Goal: Transaction & Acquisition: Purchase product/service

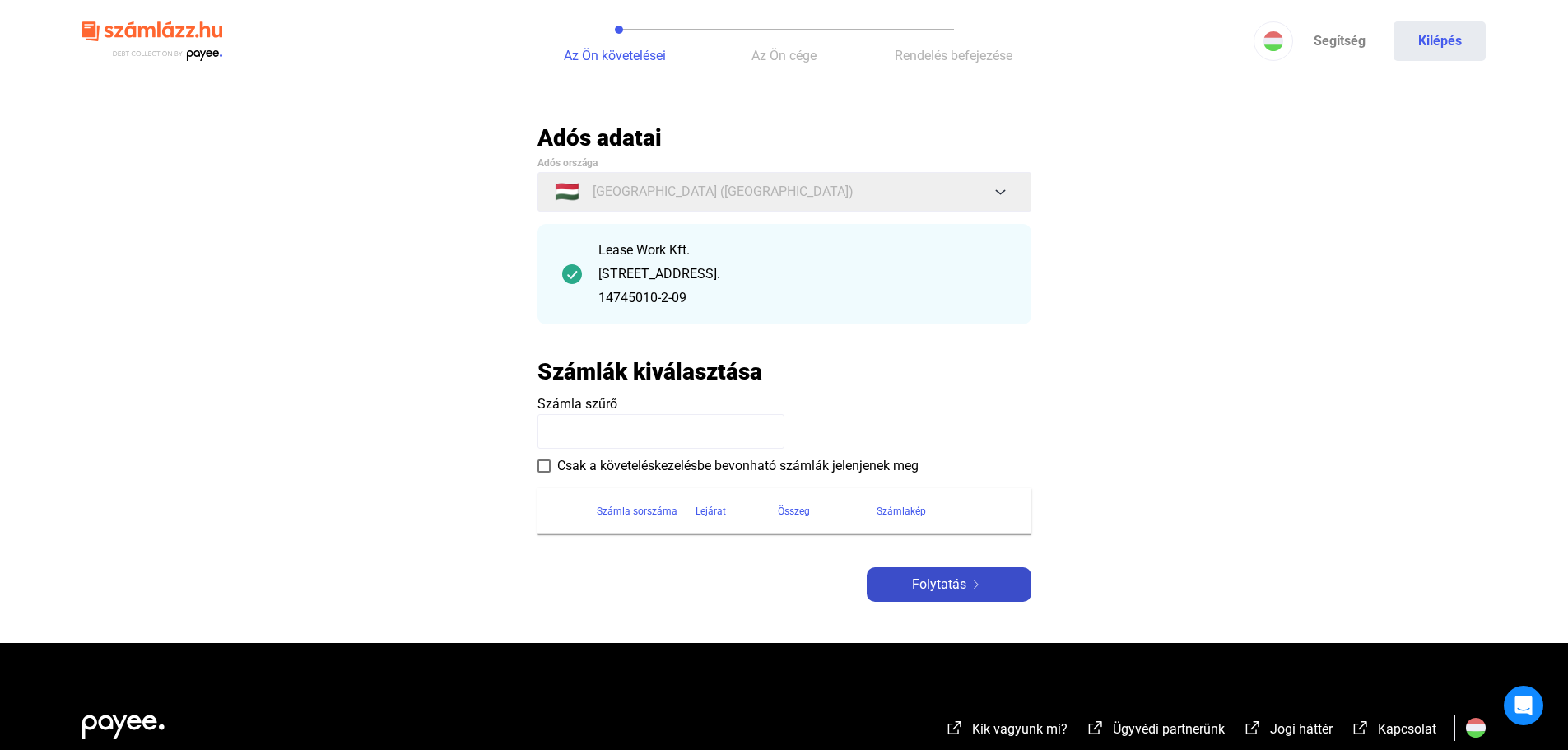
click at [912, 580] on span "Folytatás" at bounding box center [939, 584] width 55 height 19
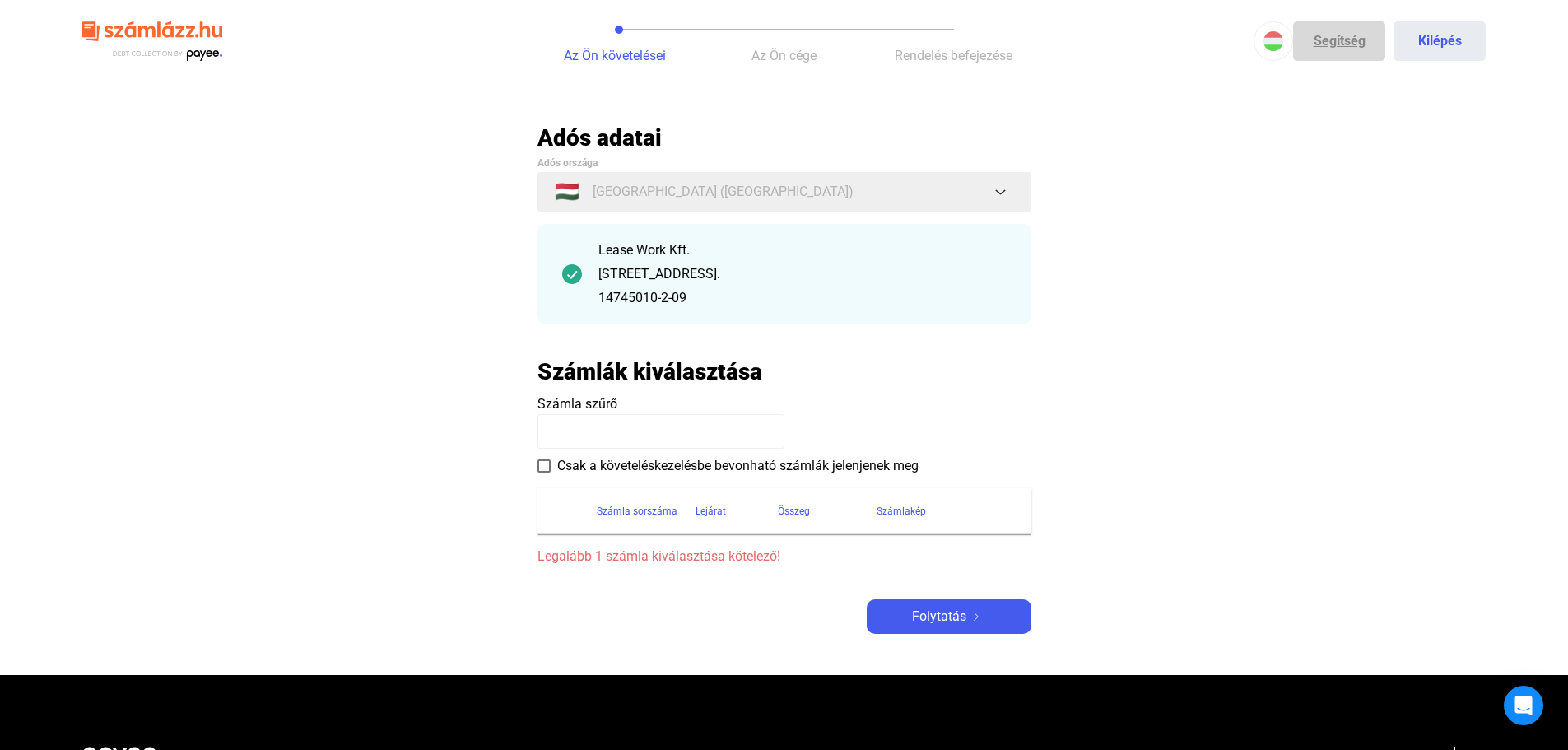
click at [1335, 36] on link "Segítség" at bounding box center [1339, 40] width 93 height 40
click at [156, 24] on img at bounding box center [152, 42] width 140 height 54
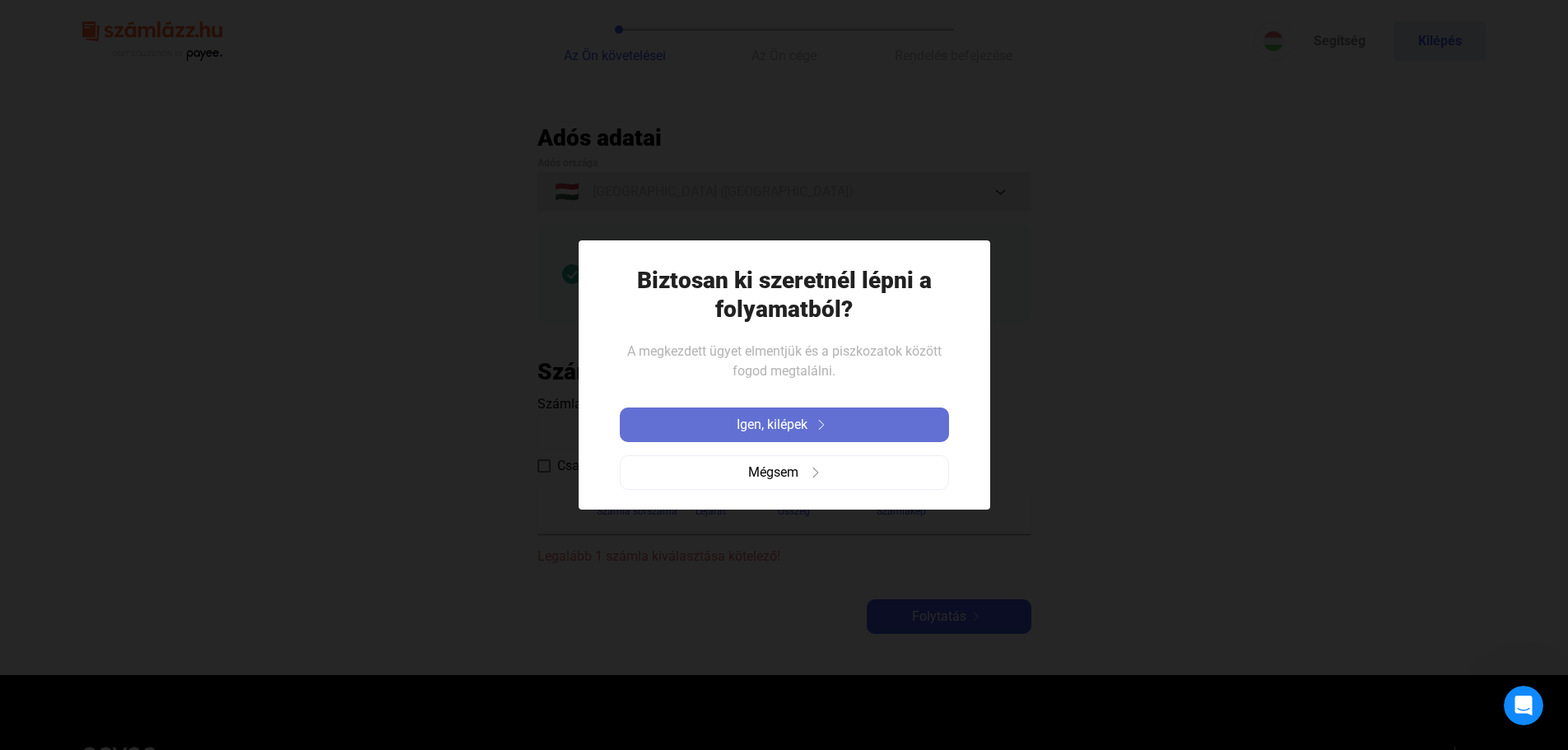
click at [763, 434] on button "Igen, kilépek" at bounding box center [784, 424] width 329 height 35
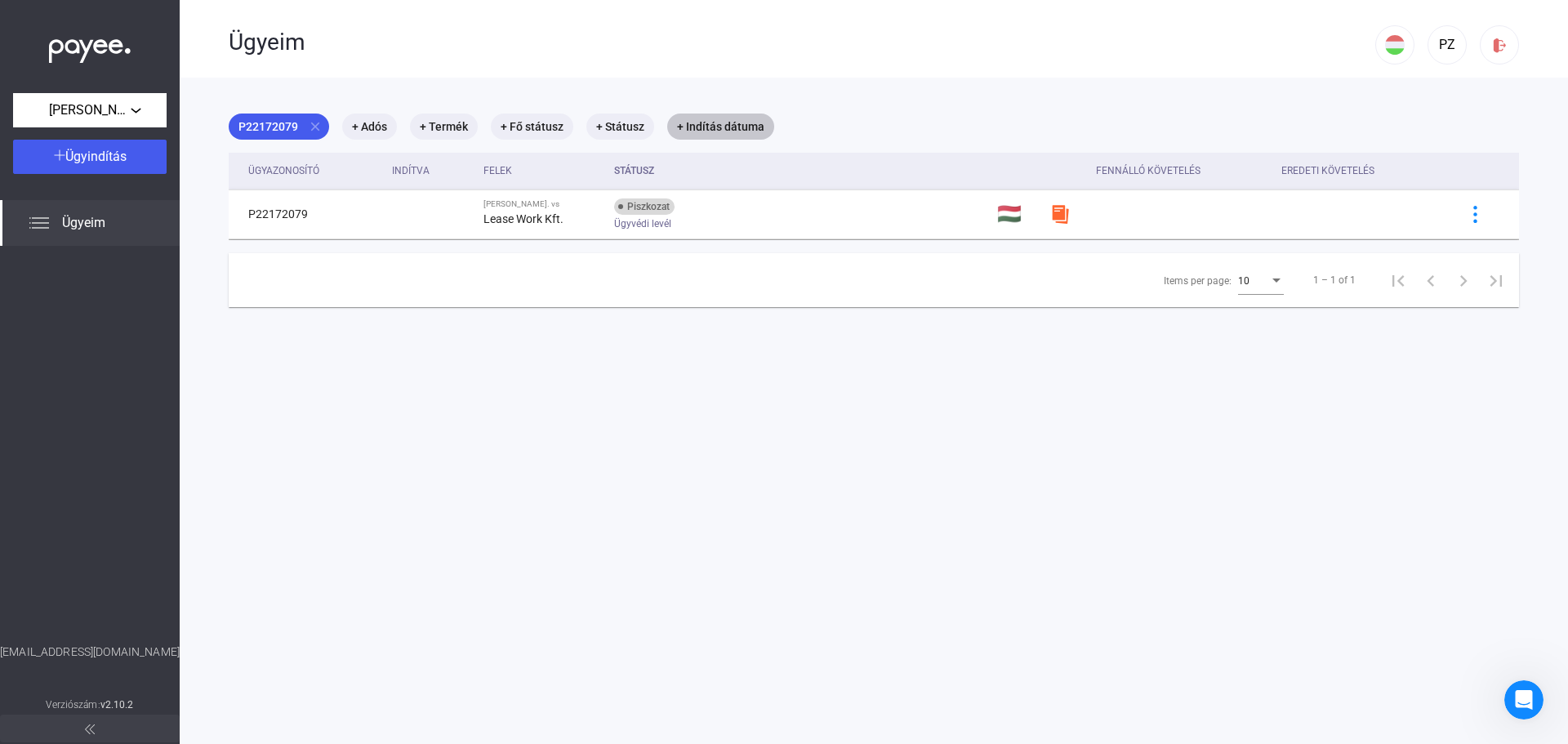
click at [744, 131] on mat-chip "+ Indítás dátuma" at bounding box center [721, 126] width 107 height 26
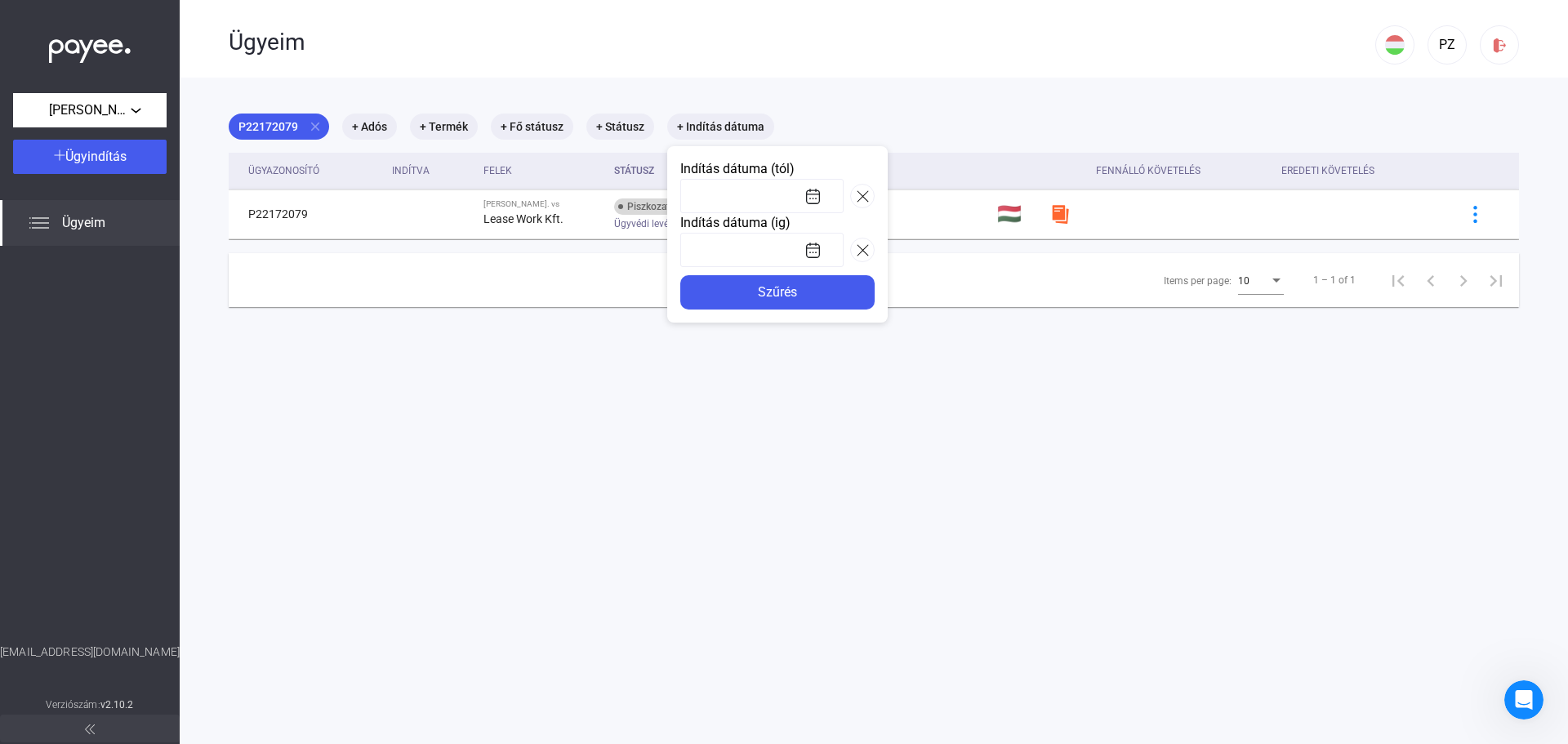
click at [397, 79] on div at bounding box center [784, 372] width 1568 height 744
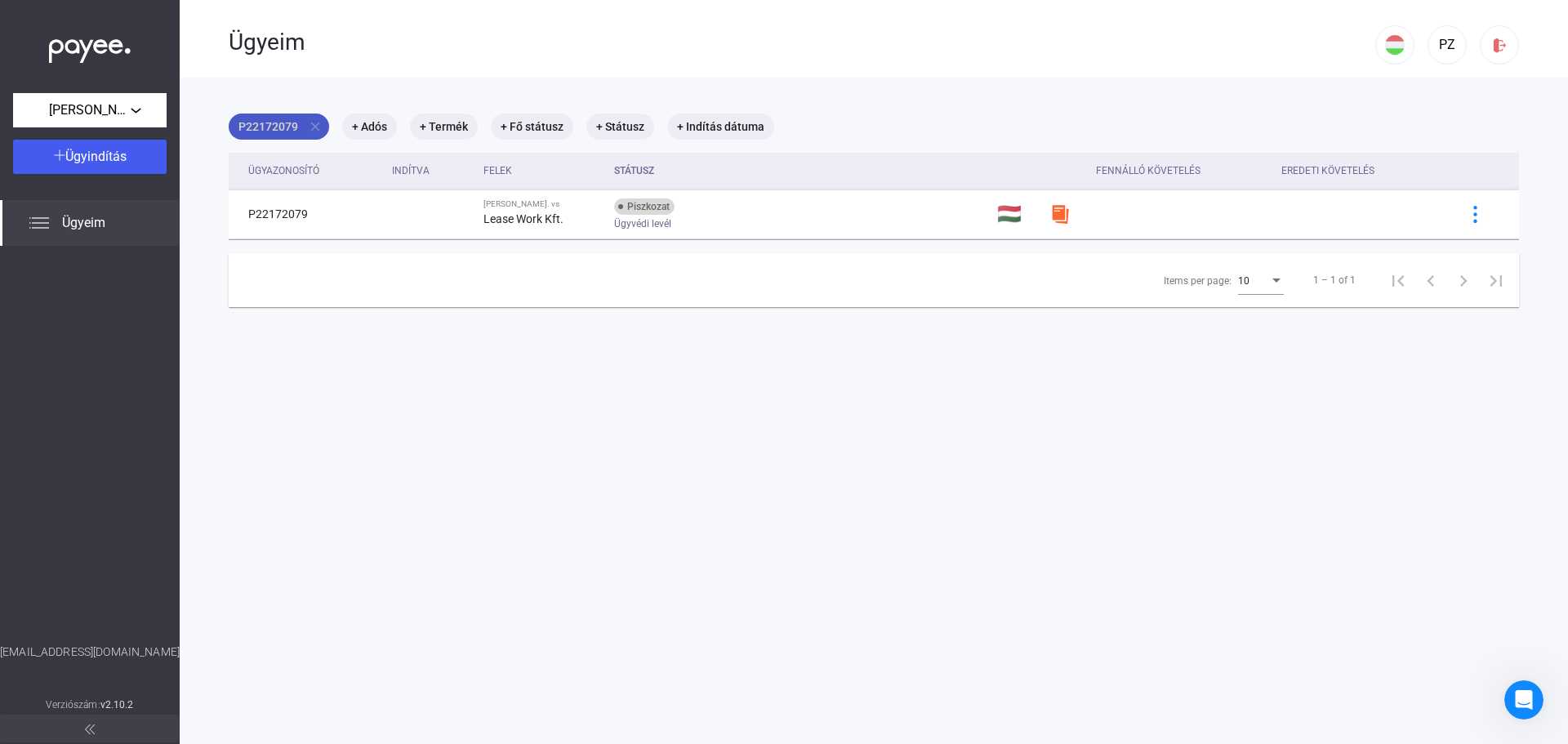
click at [276, 124] on mat-chip "P22172079 close" at bounding box center [279, 126] width 100 height 26
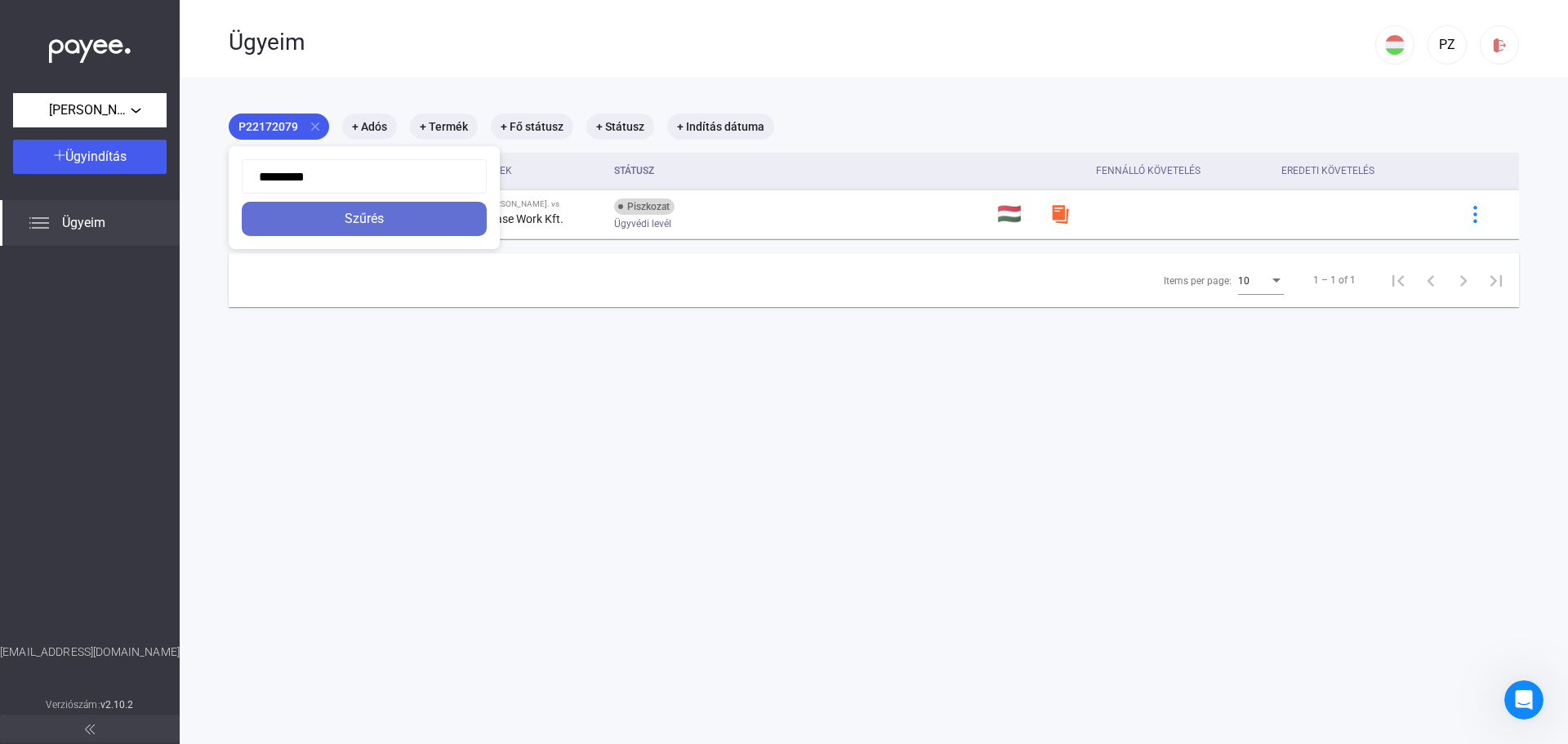
click at [360, 222] on div "Szűrés" at bounding box center [364, 218] width 235 height 19
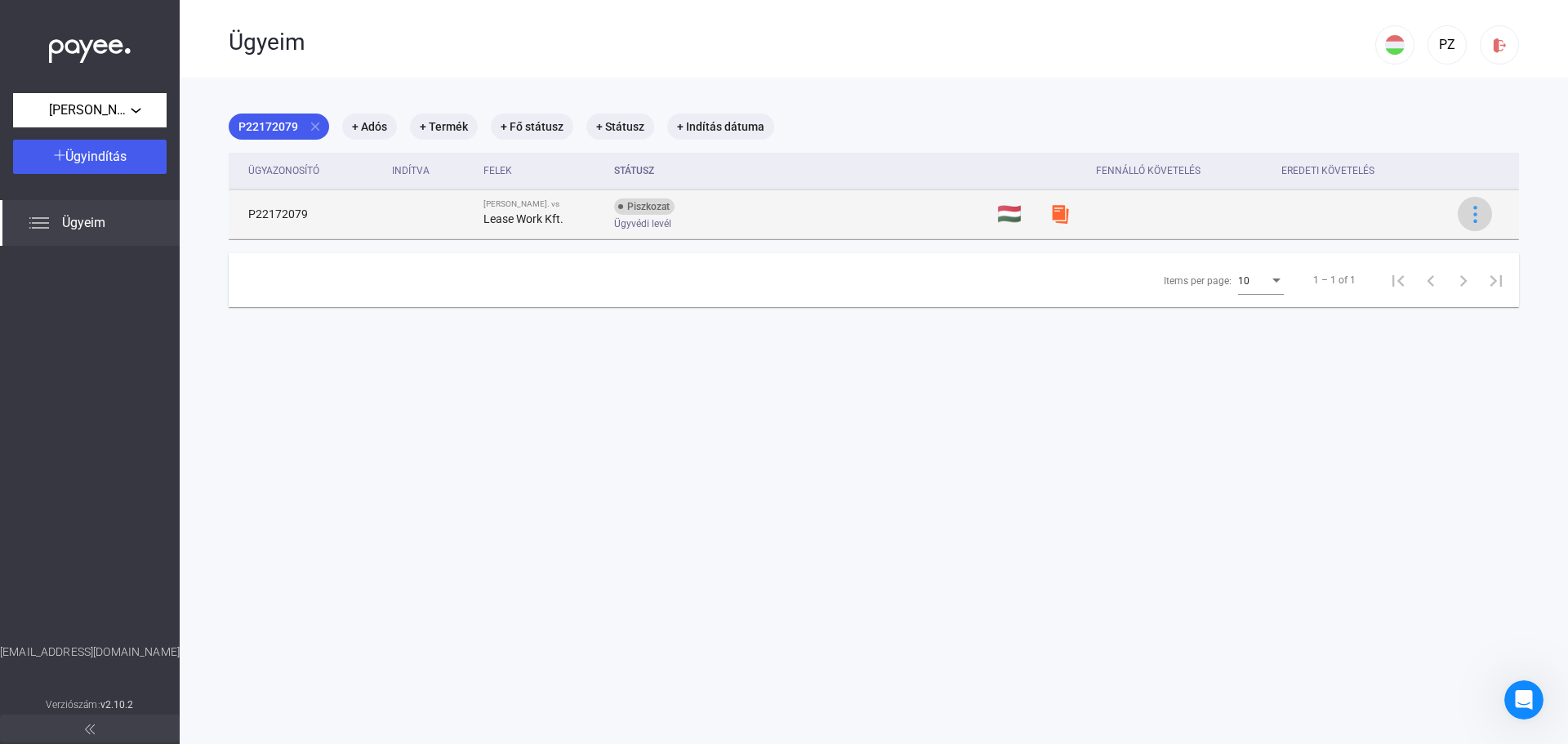
click at [1476, 216] on button at bounding box center [1474, 214] width 34 height 34
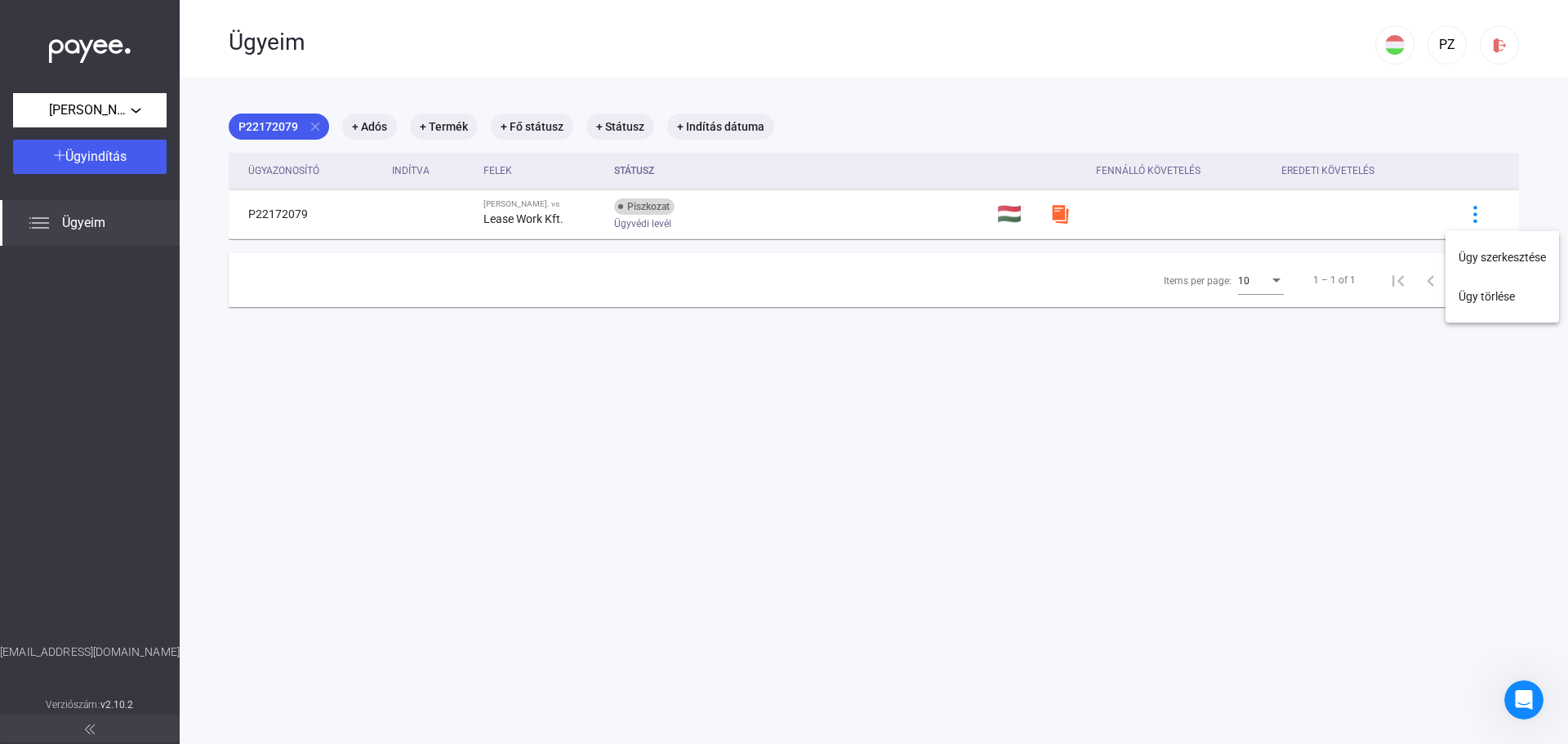
click at [106, 215] on div at bounding box center [784, 372] width 1568 height 744
click at [97, 215] on span "Ügyeim" at bounding box center [83, 222] width 43 height 19
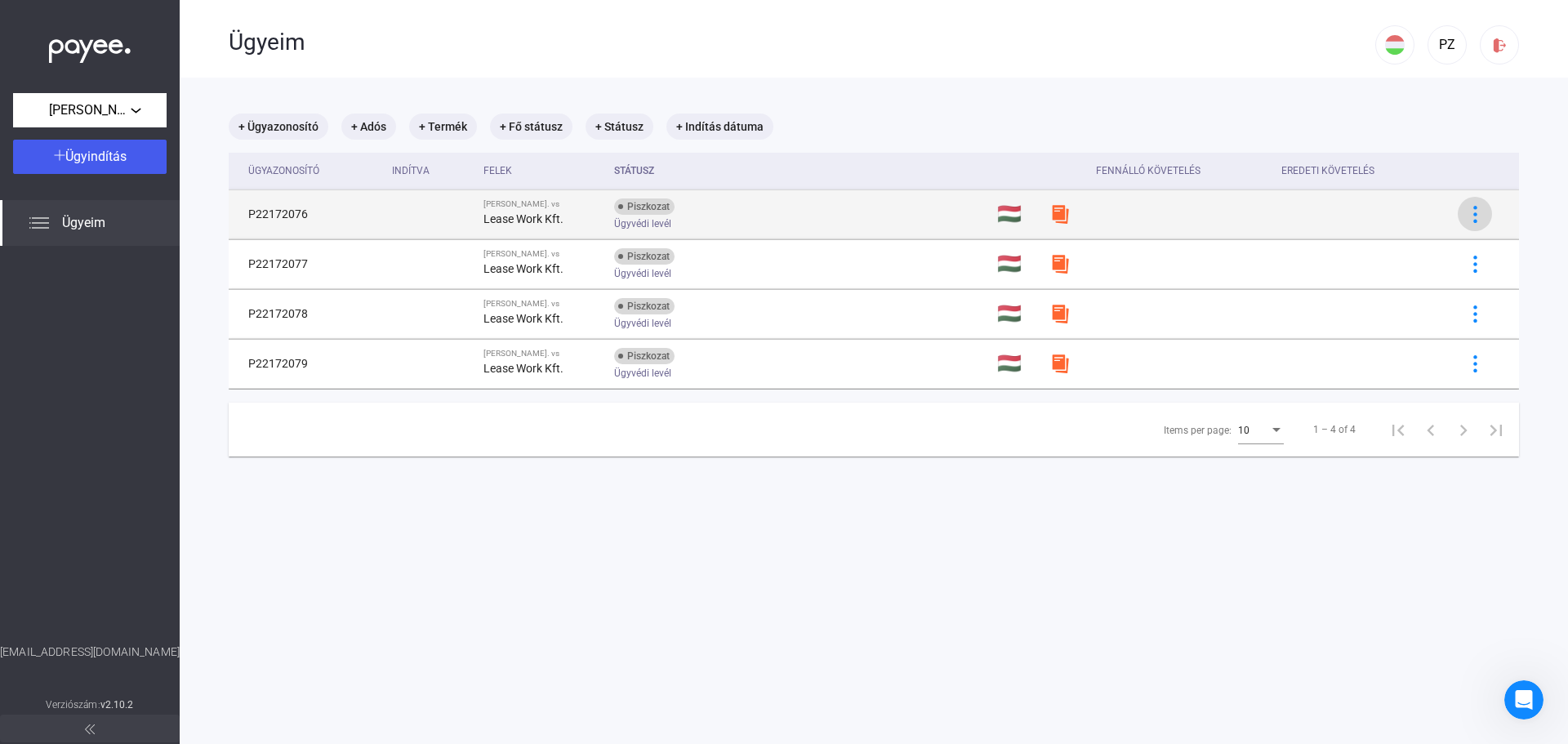
click at [1466, 214] on img at bounding box center [1474, 214] width 18 height 18
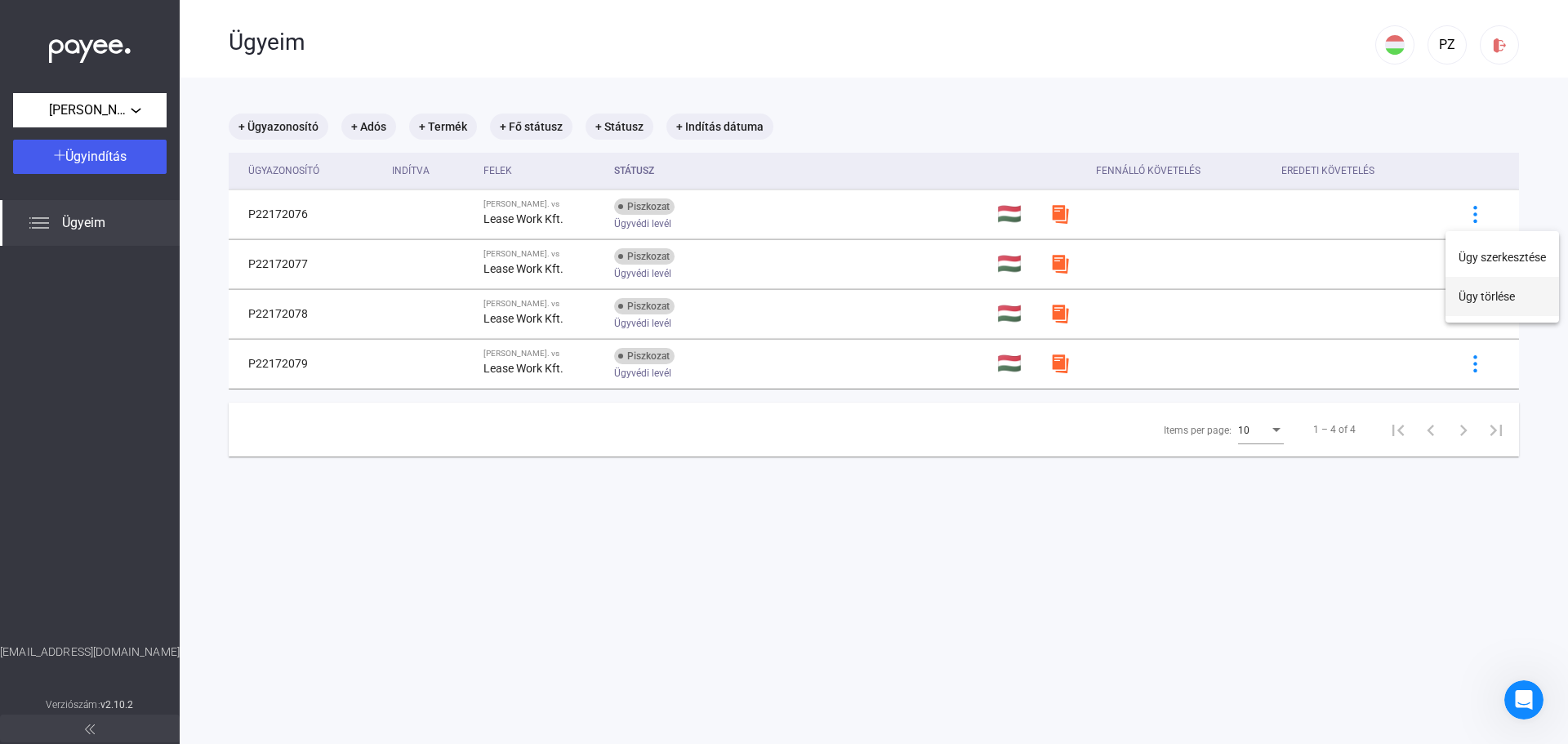
click at [1495, 279] on button "Ügy törlése" at bounding box center [1502, 296] width 114 height 39
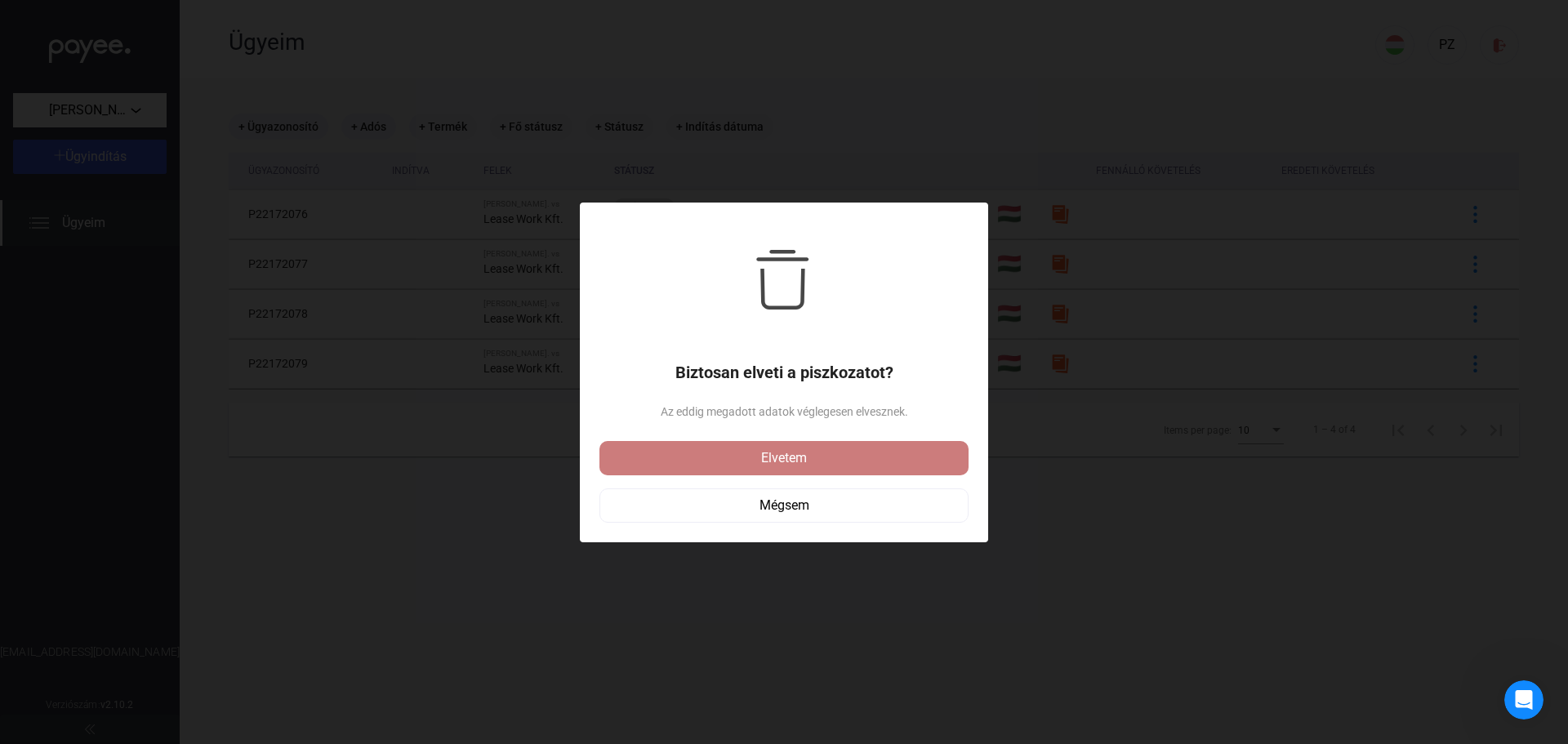
click at [826, 463] on div "Elvetem" at bounding box center [784, 458] width 359 height 19
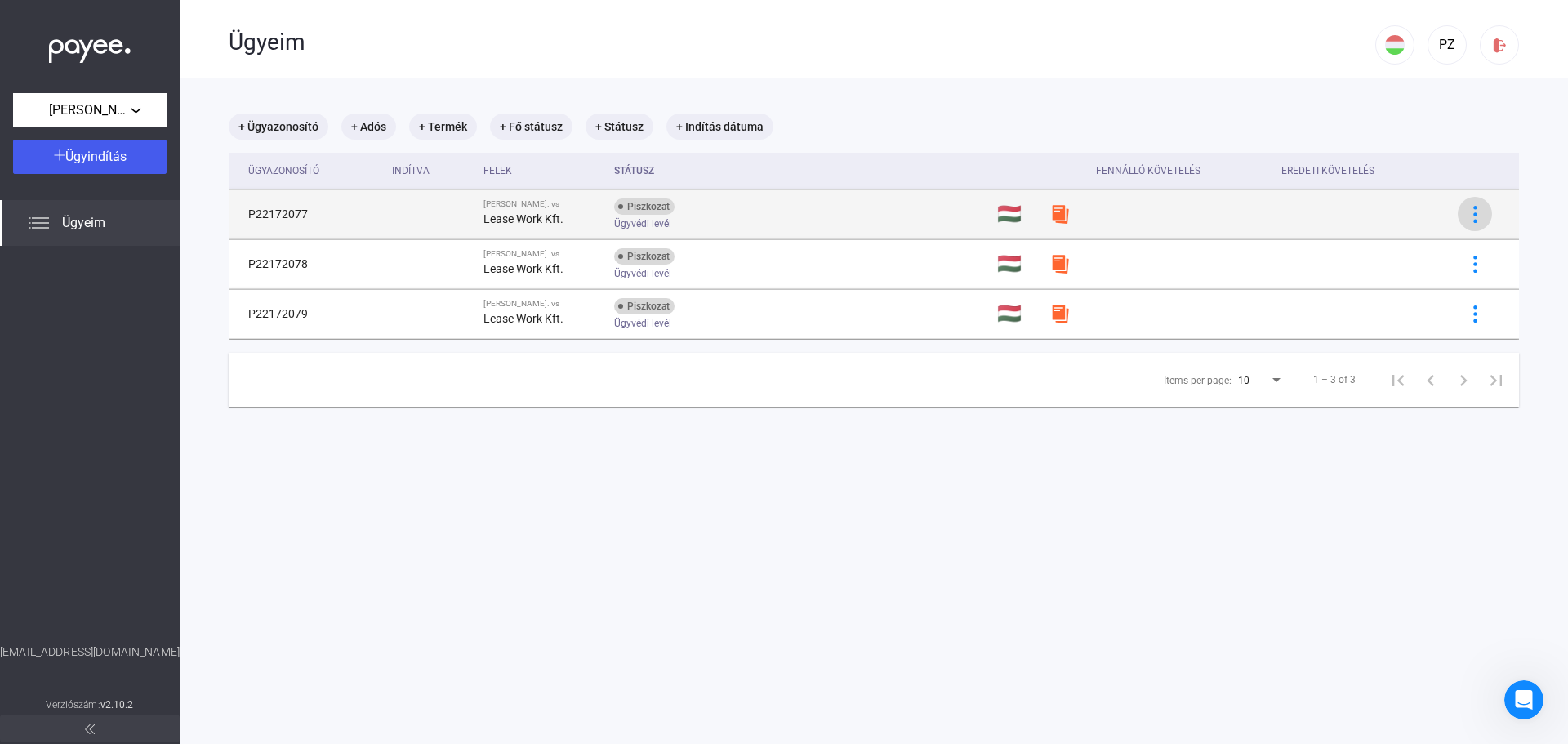
click at [1476, 209] on button at bounding box center [1474, 214] width 34 height 34
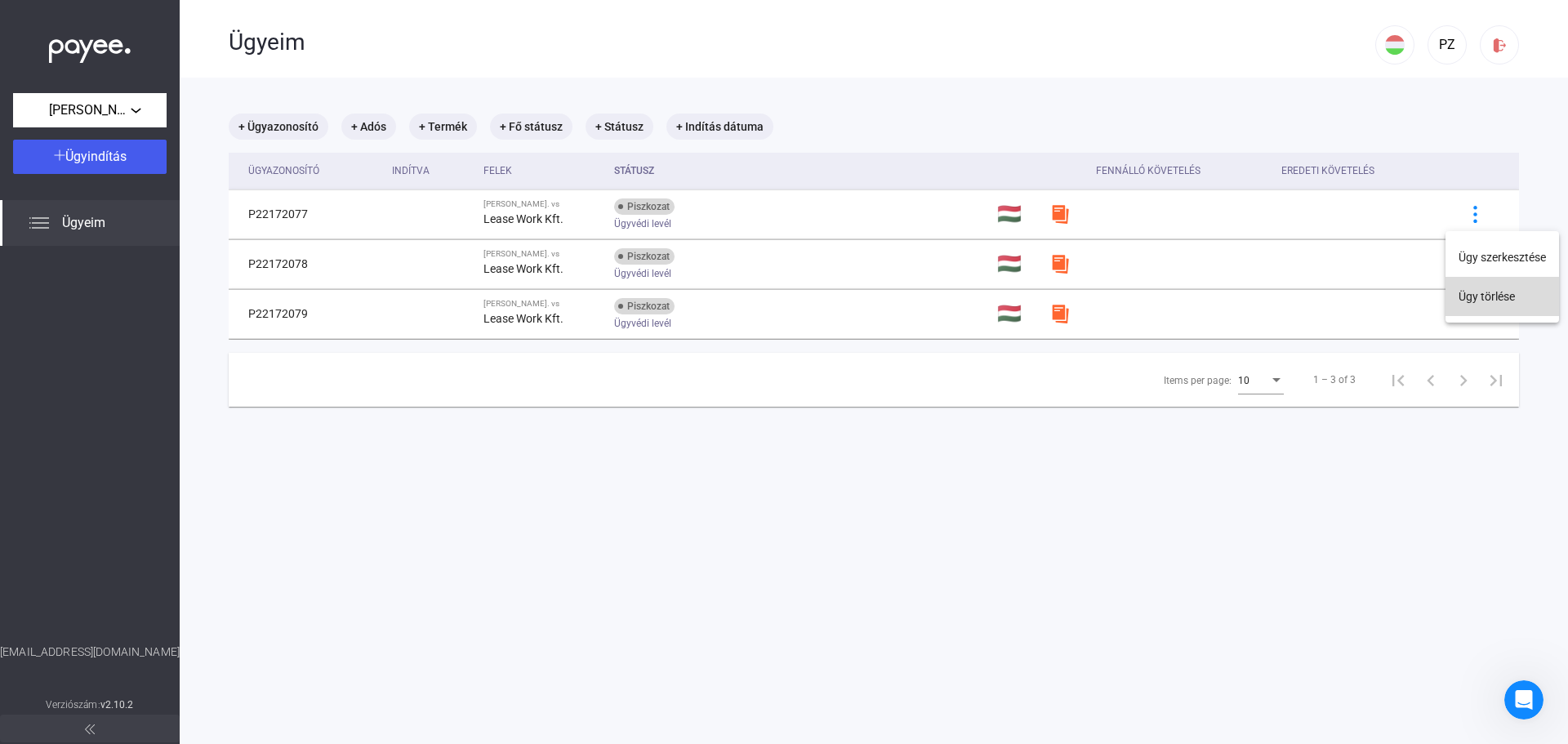
click at [1489, 286] on button "Ügy törlése" at bounding box center [1502, 296] width 114 height 39
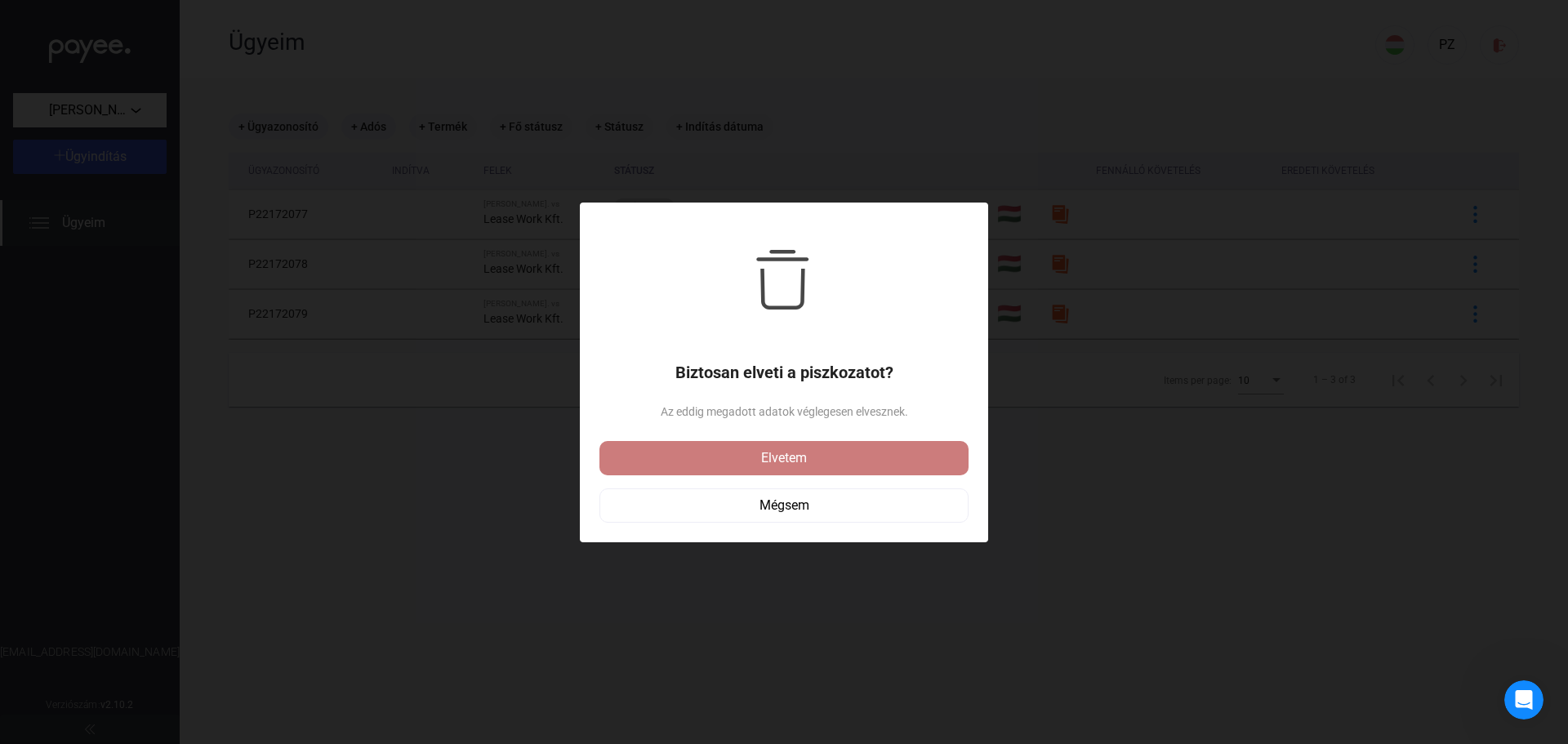
click at [853, 460] on div "Elvetem" at bounding box center [784, 458] width 359 height 19
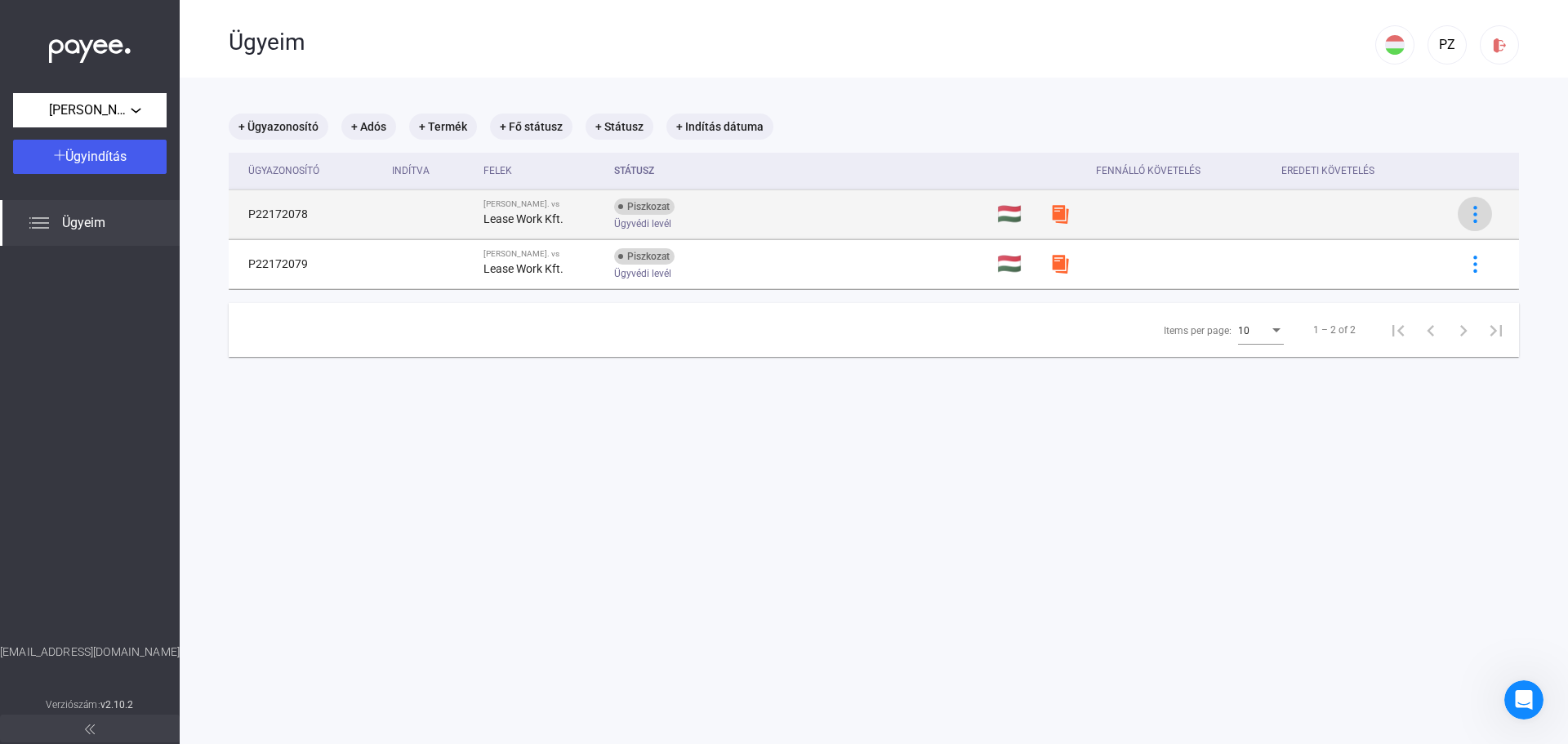
click at [1467, 208] on img at bounding box center [1474, 214] width 18 height 18
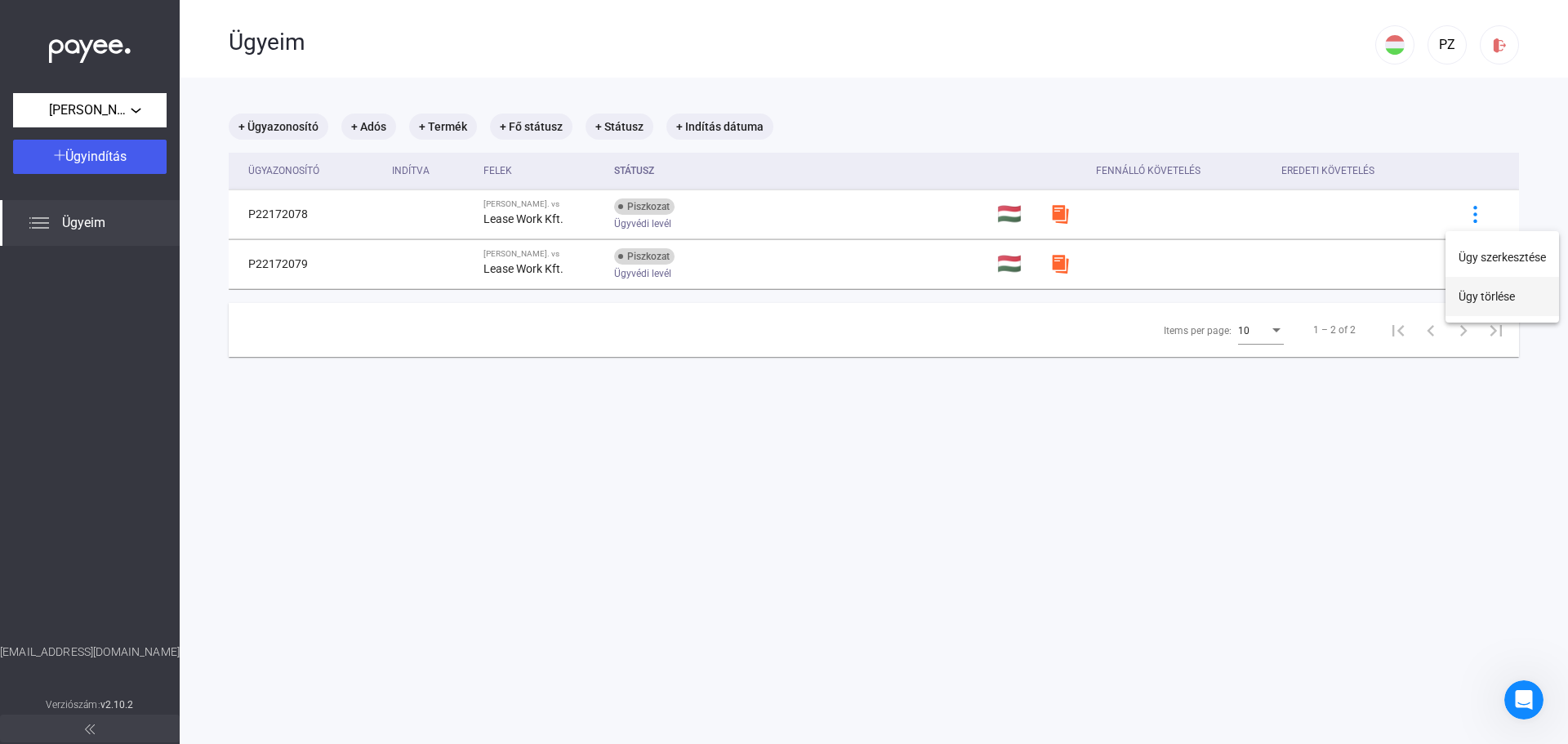
click at [1467, 298] on button "Ügy törlése" at bounding box center [1502, 296] width 114 height 39
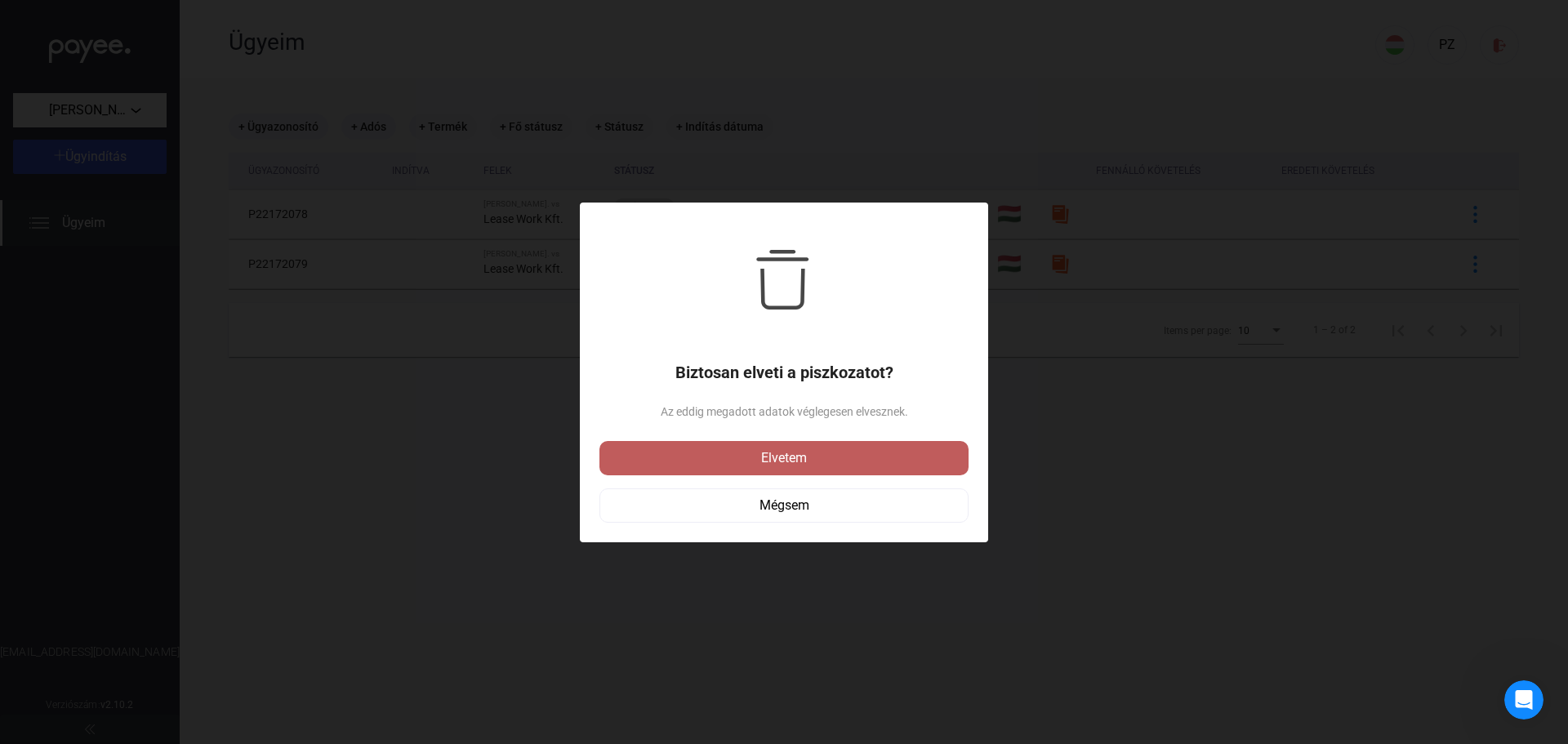
click at [735, 458] on div "Elvetem" at bounding box center [784, 458] width 359 height 19
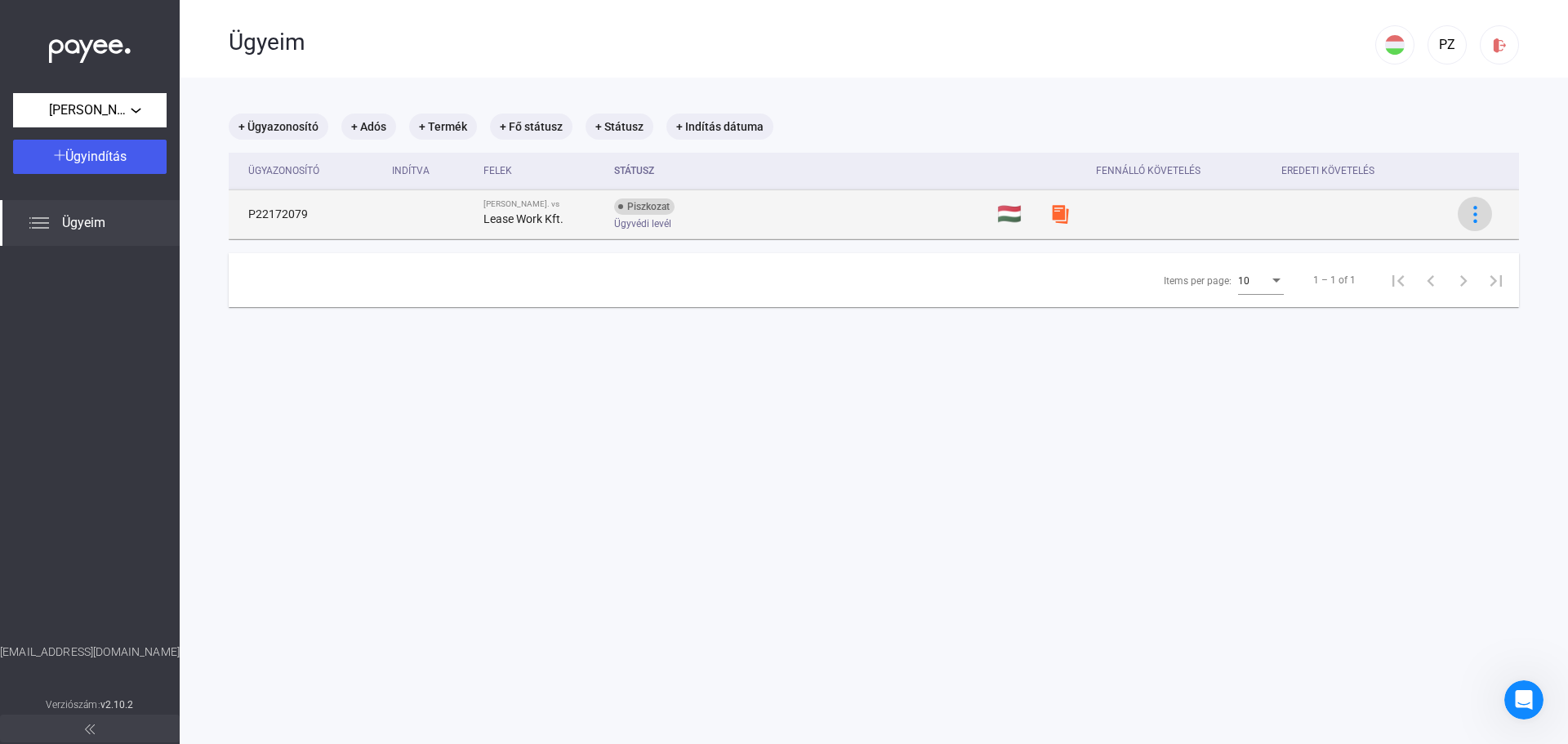
click at [1466, 214] on img at bounding box center [1474, 214] width 18 height 18
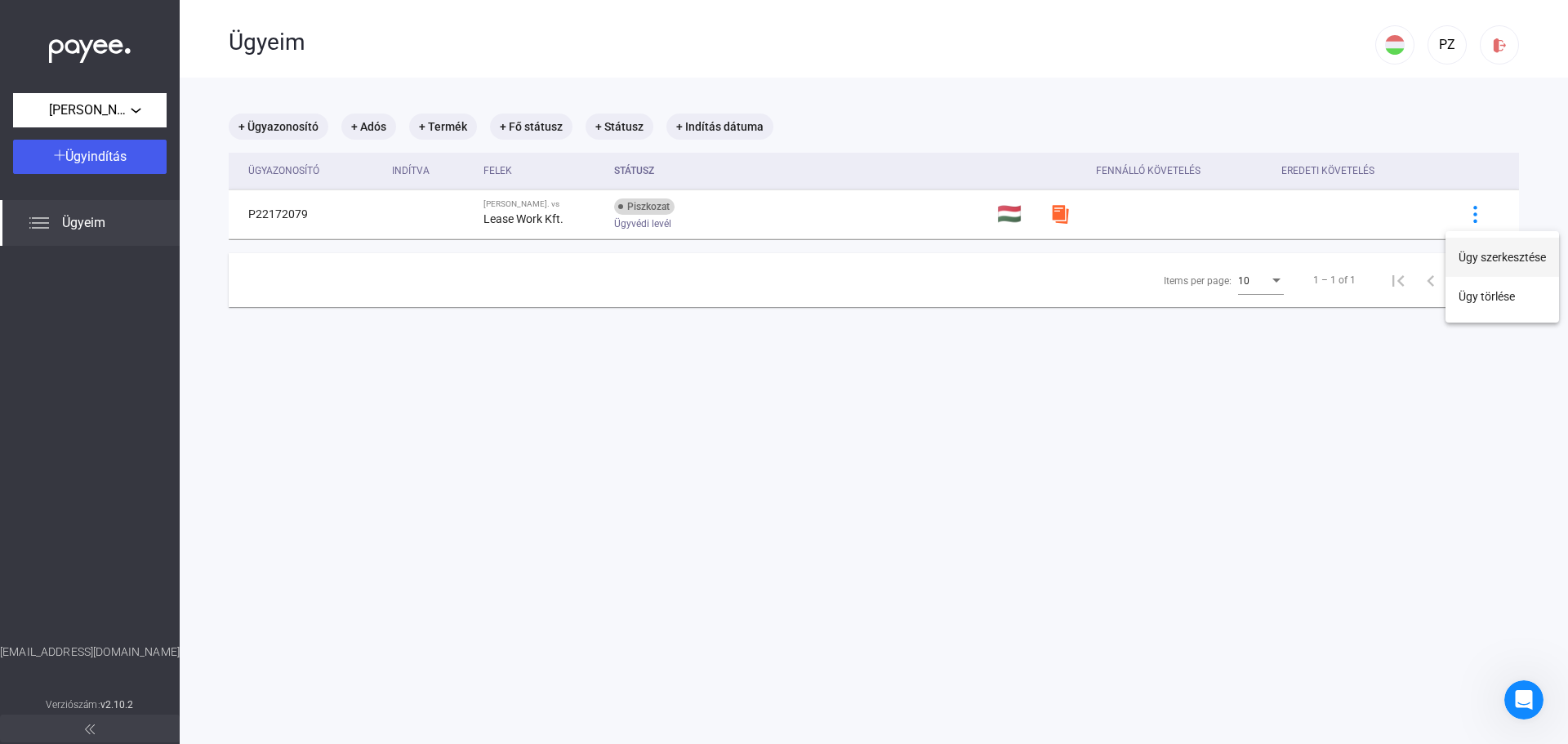
click at [1498, 260] on button "Ügy szerkesztése" at bounding box center [1502, 257] width 114 height 39
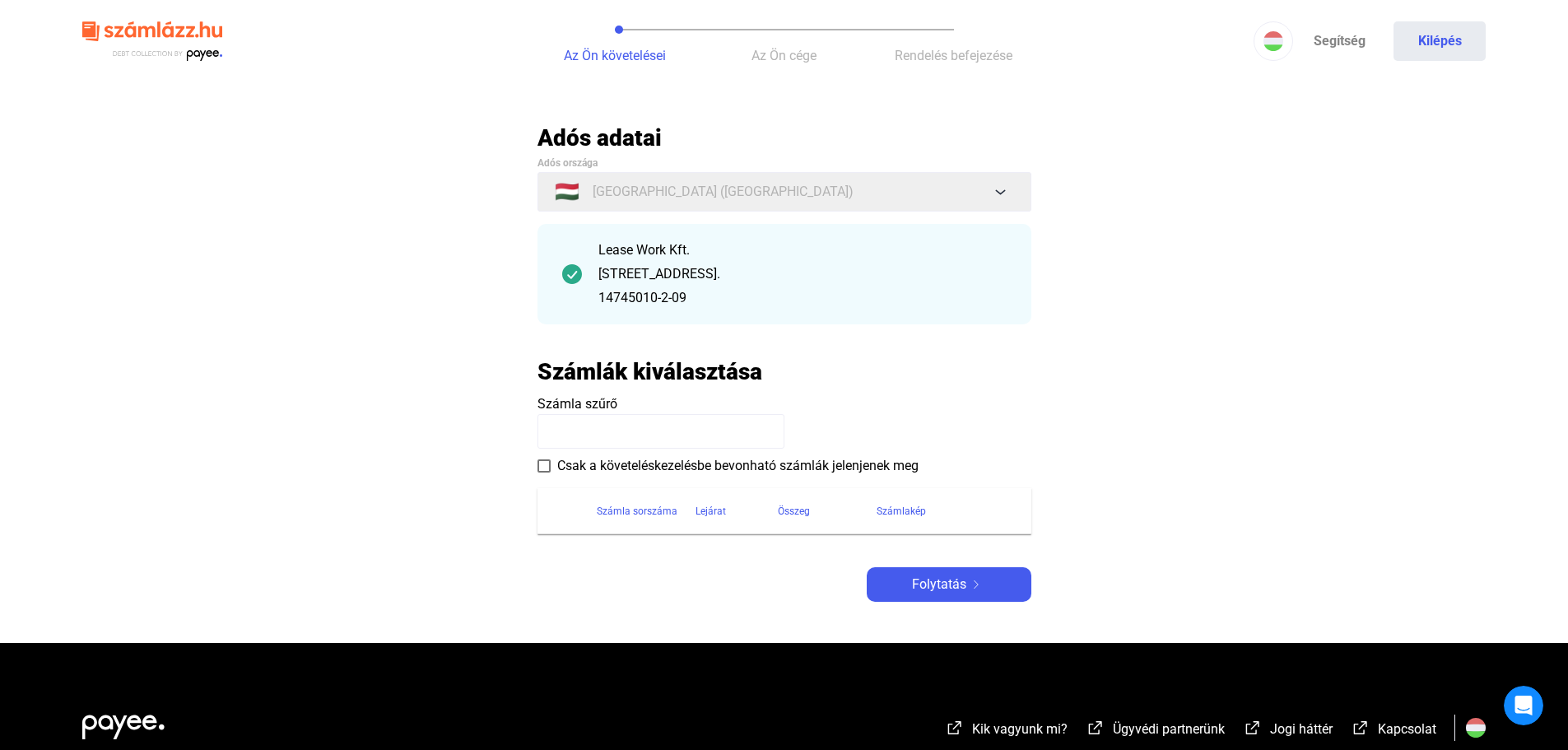
click at [660, 259] on div "Lease Work Kft." at bounding box center [802, 250] width 408 height 19
click at [566, 271] on img at bounding box center [571, 274] width 19 height 19
click at [960, 595] on button "Folytatás" at bounding box center [949, 584] width 165 height 35
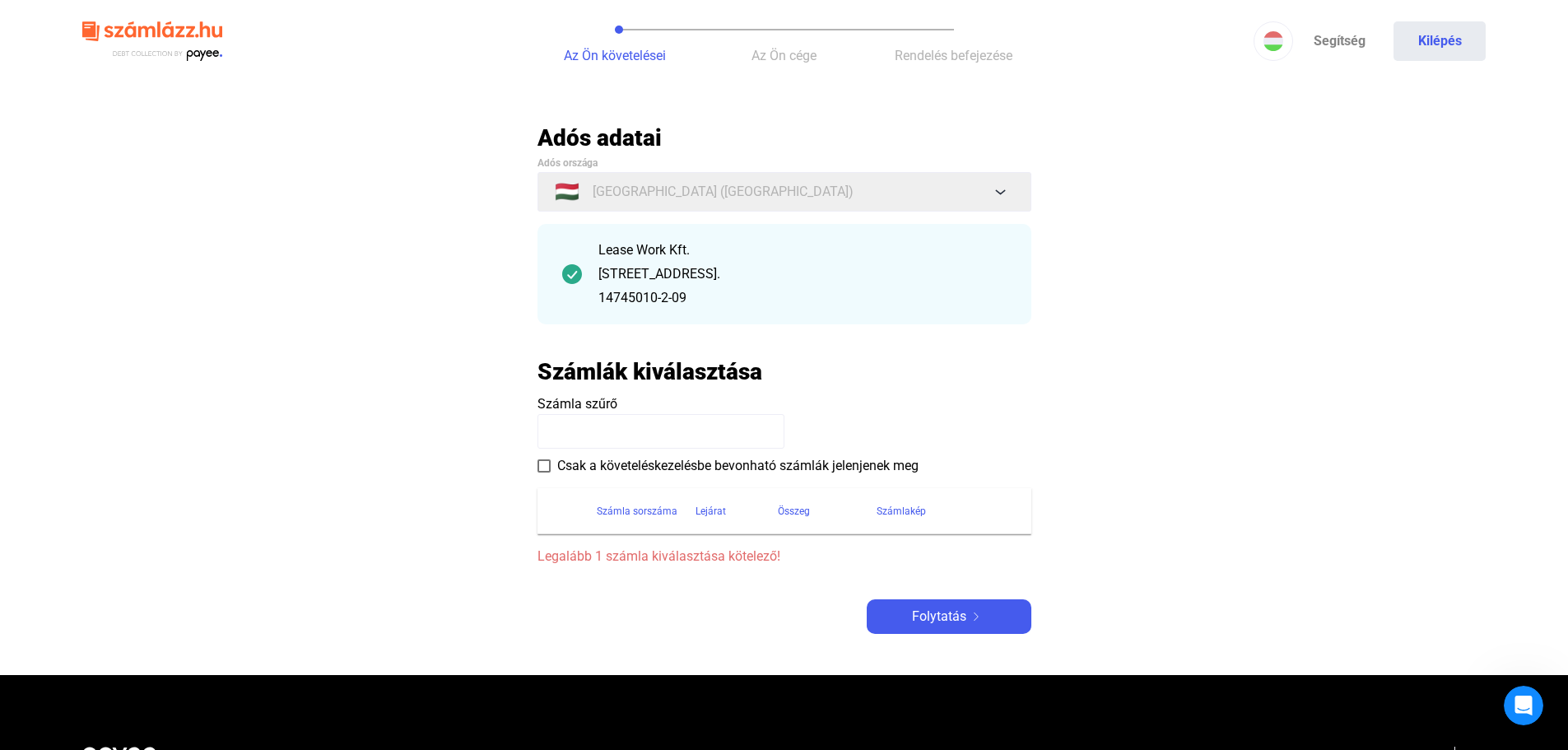
click at [583, 267] on div "Lease Work Kft. [STREET_ADDRESS]. 14745010-2-09" at bounding box center [784, 274] width 494 height 100
click at [729, 270] on div "[STREET_ADDRESS]." at bounding box center [802, 274] width 408 height 19
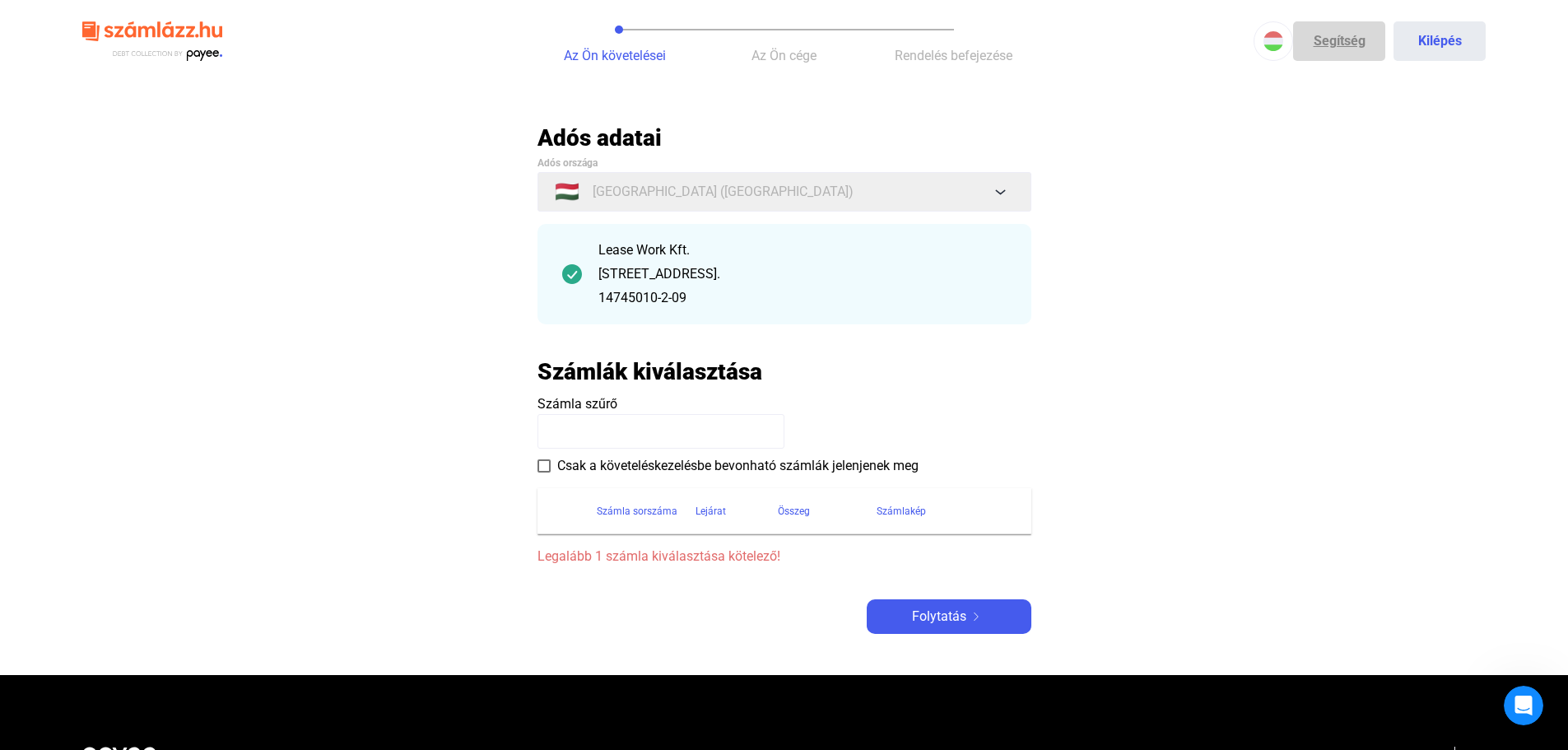
click at [1340, 45] on link "Segítség" at bounding box center [1339, 40] width 93 height 40
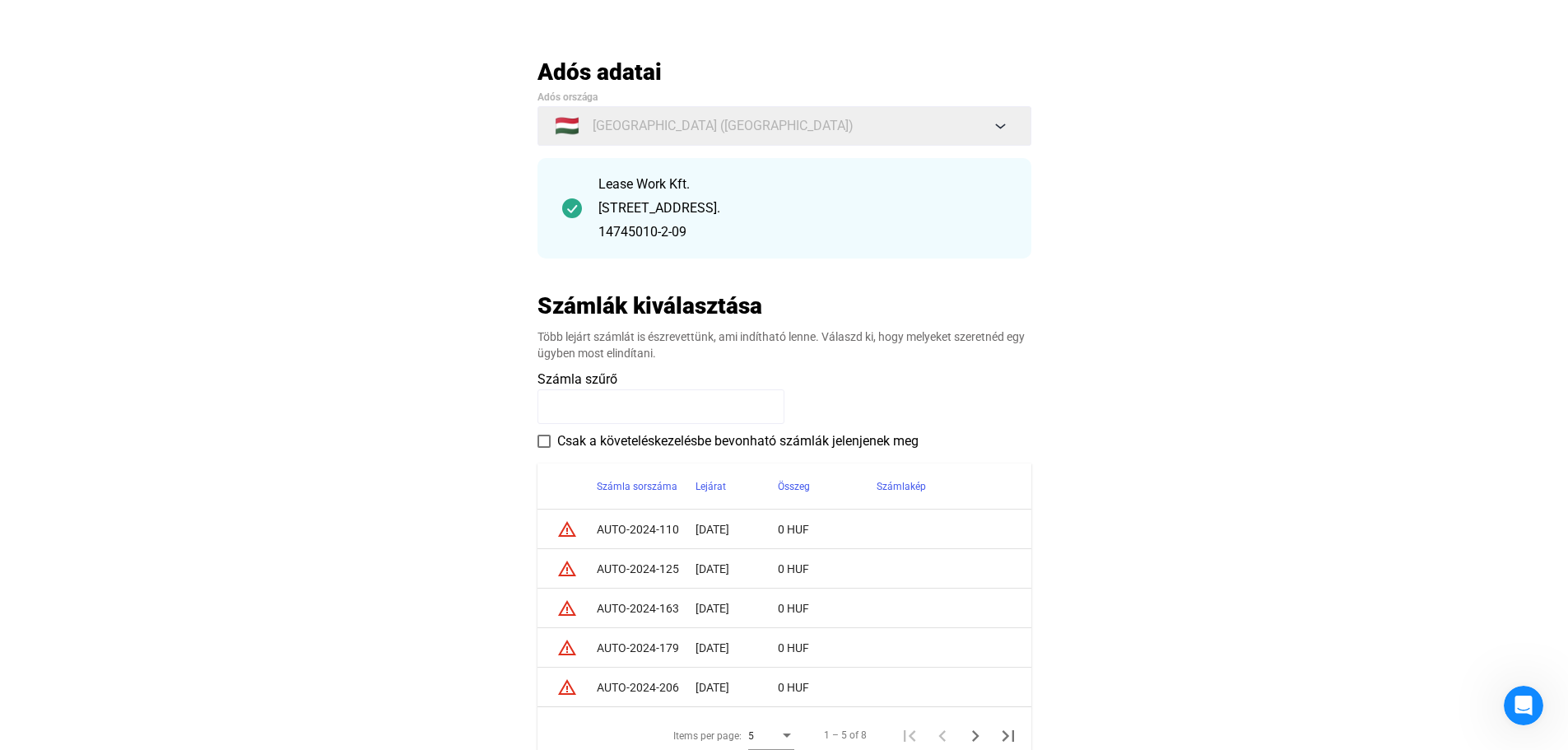
scroll to position [165, 0]
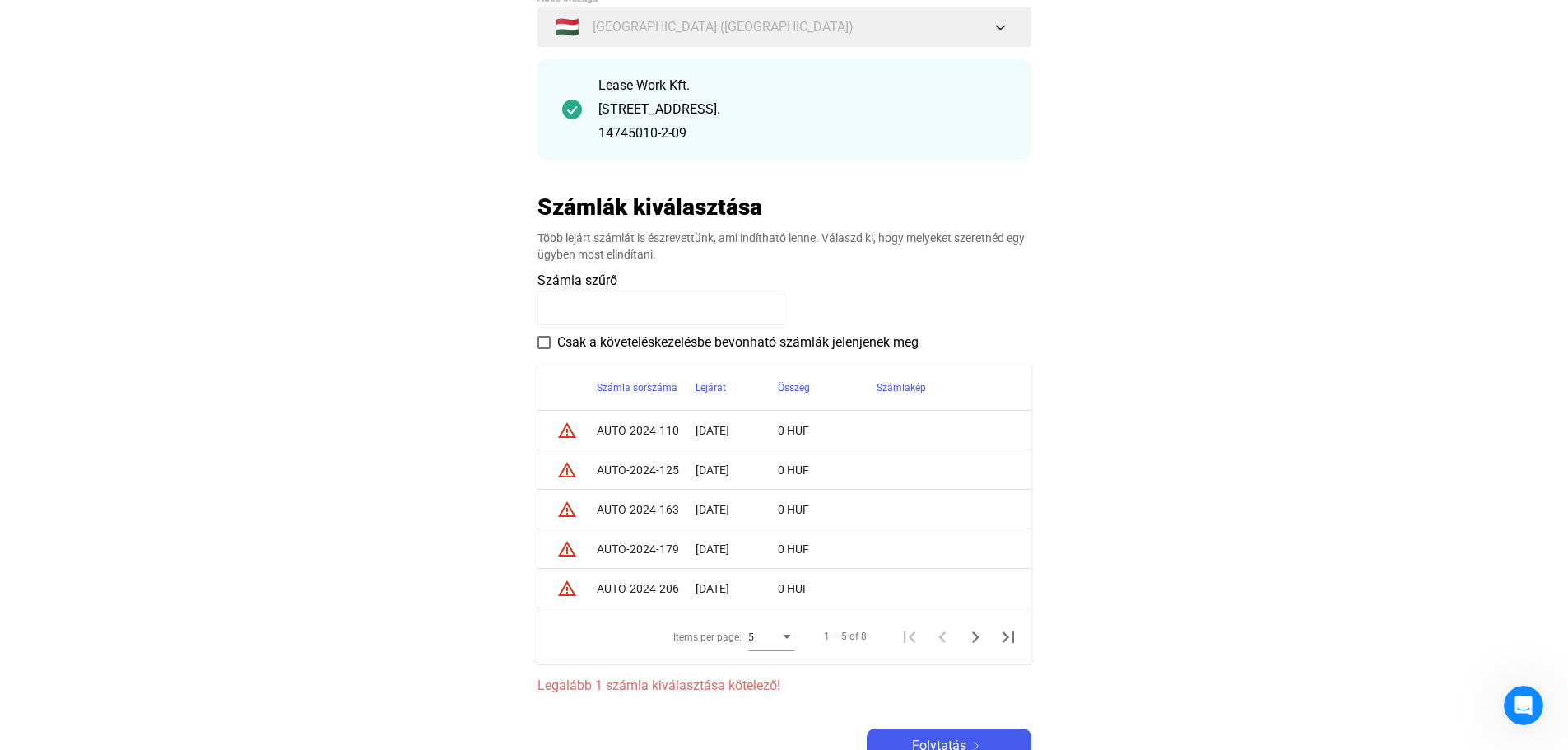
click at [813, 245] on div "Több lejárt számlát is észrevettünk, ami indítható lenne. Válaszd ki, hogy mely…" at bounding box center [784, 246] width 494 height 33
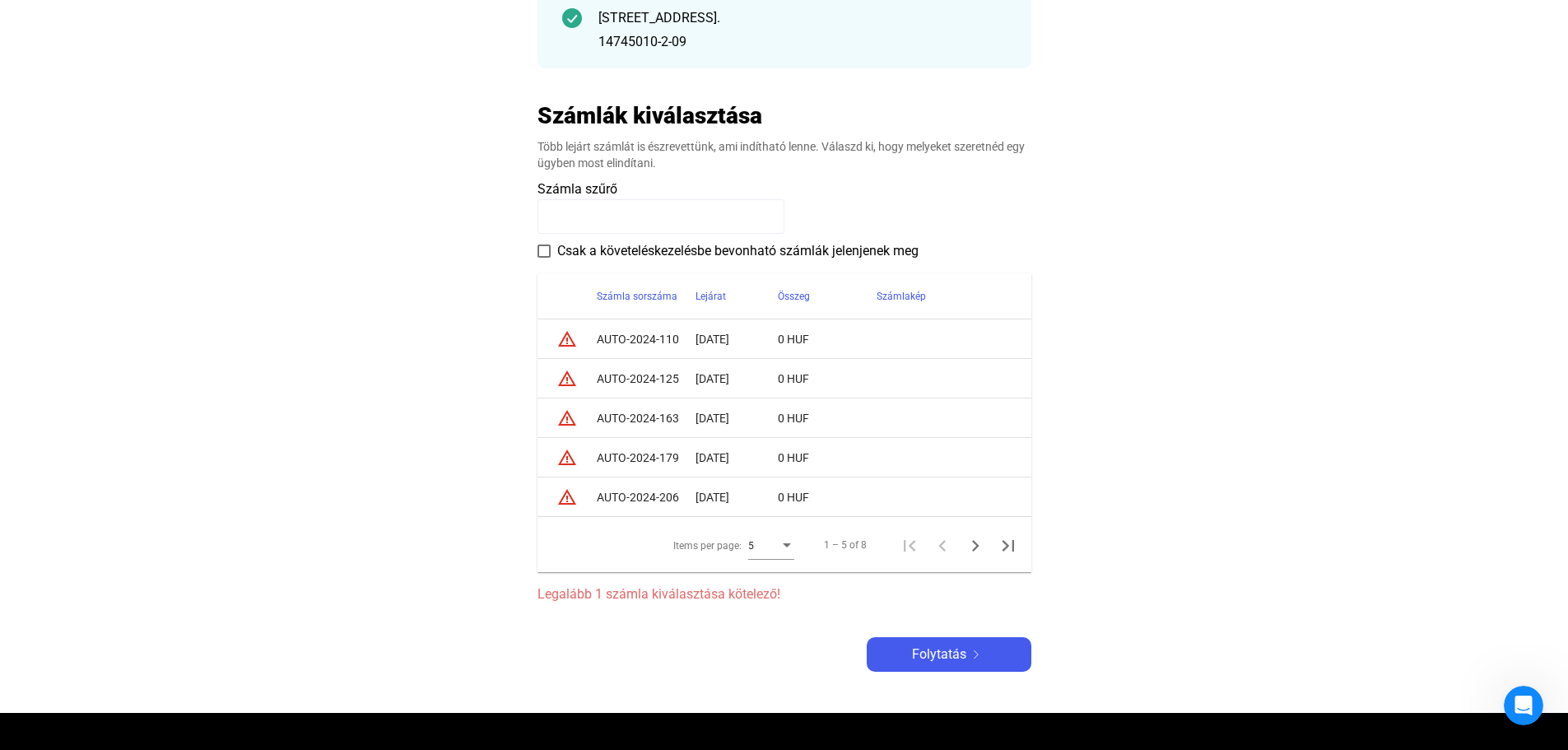
scroll to position [215, 0]
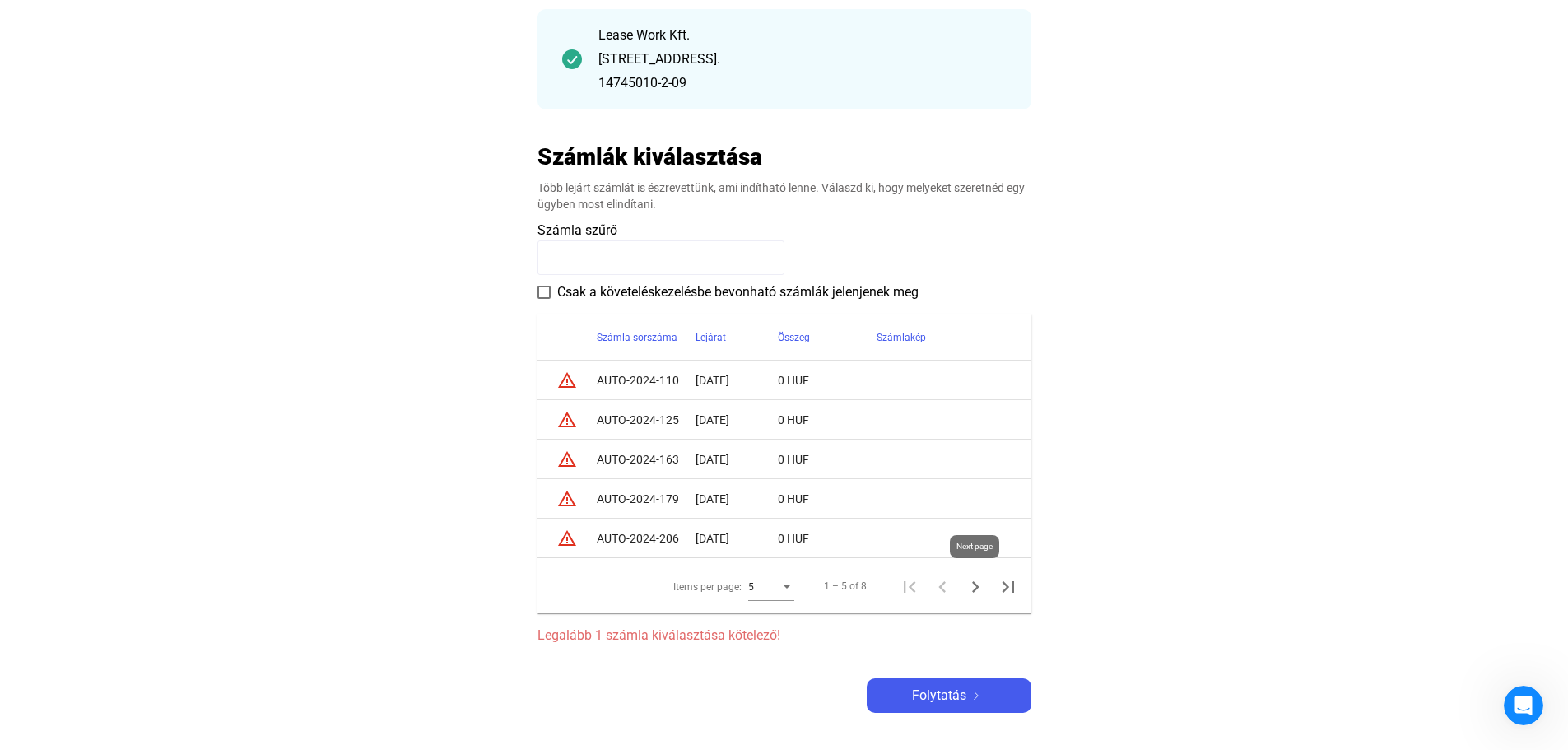
click at [975, 581] on icon "Next page" at bounding box center [975, 587] width 23 height 23
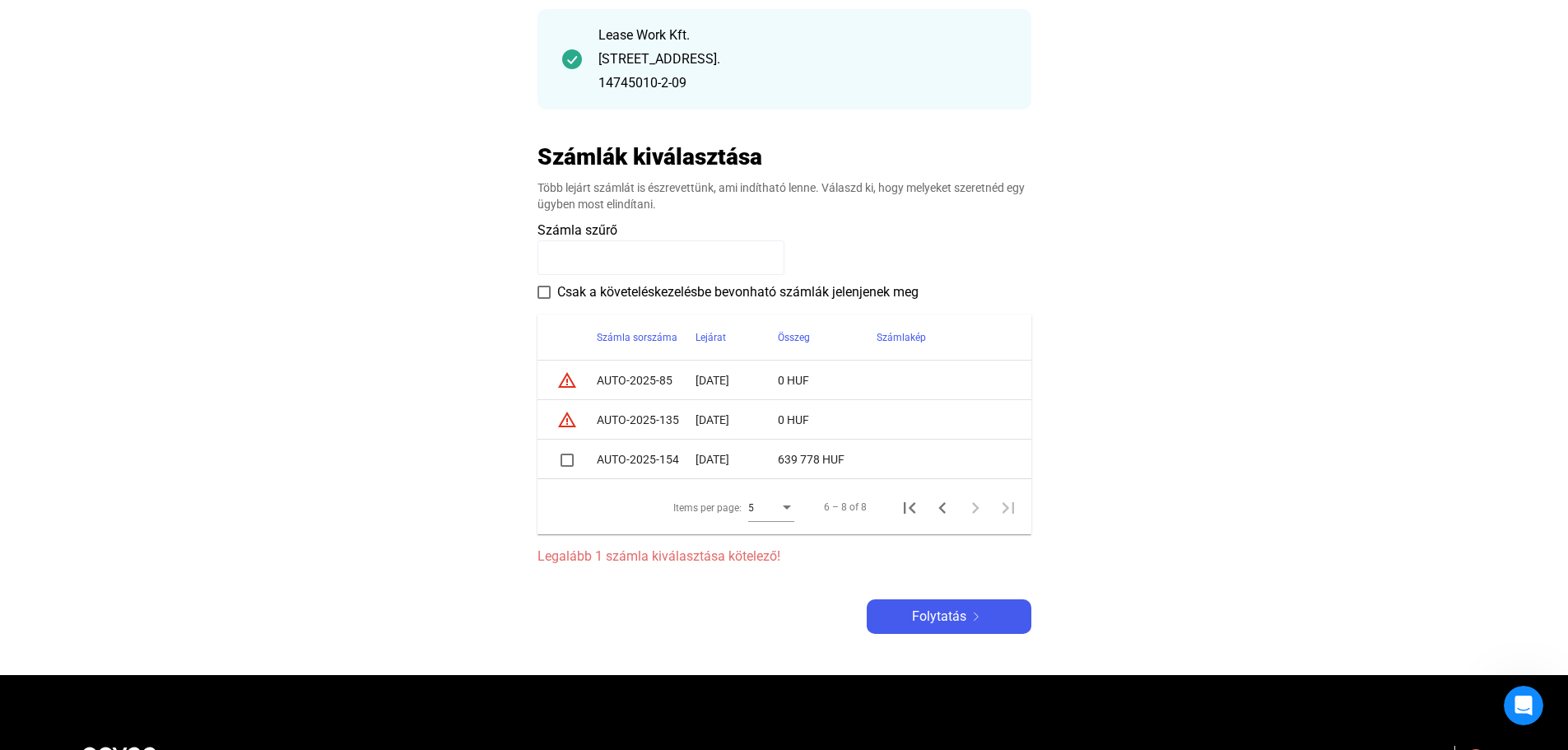
click at [569, 460] on span at bounding box center [567, 460] width 13 height 13
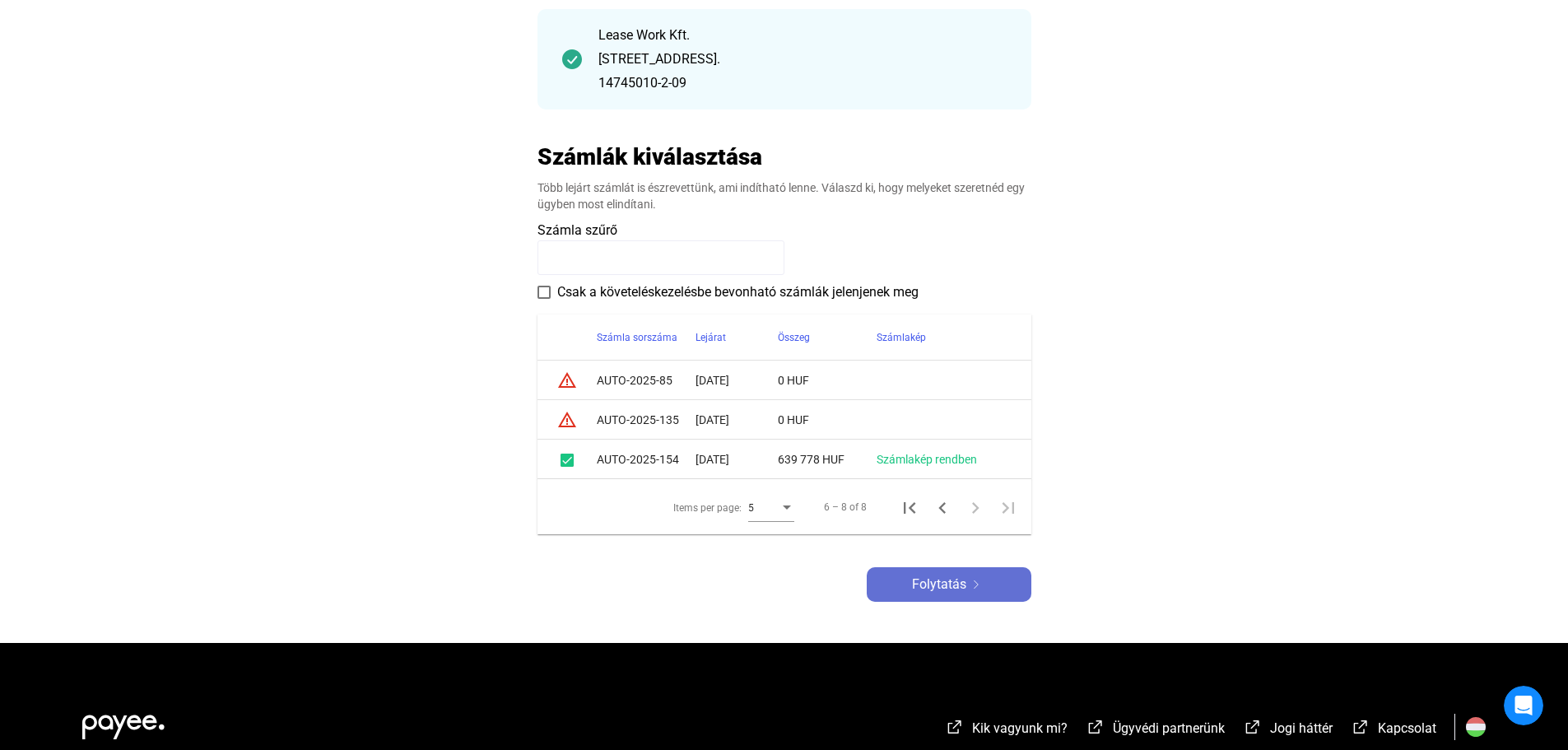
click at [945, 582] on span "Folytatás" at bounding box center [939, 584] width 55 height 19
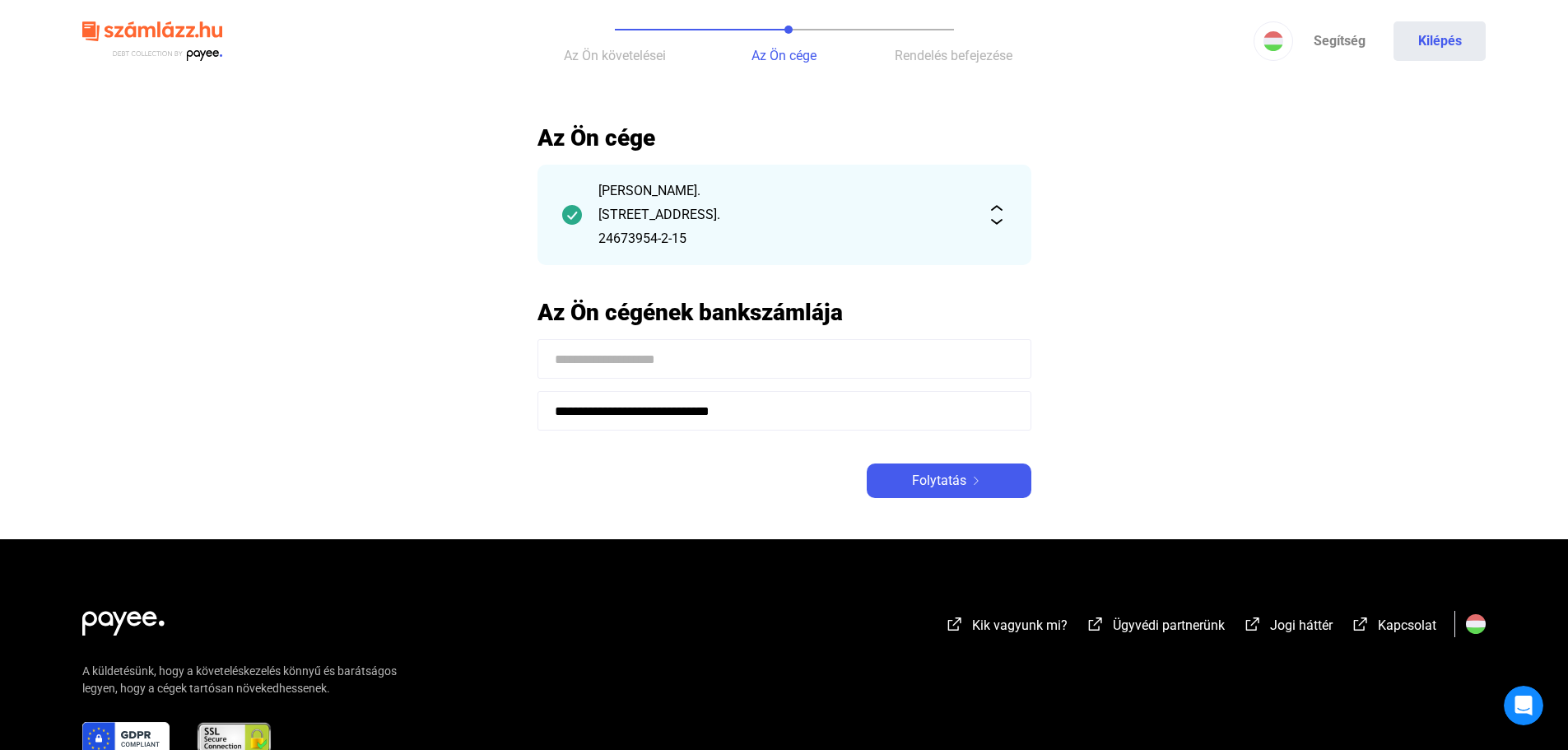
click at [671, 362] on input at bounding box center [784, 359] width 494 height 40
type input "**********"
click at [933, 479] on span "Folytatás" at bounding box center [939, 480] width 55 height 19
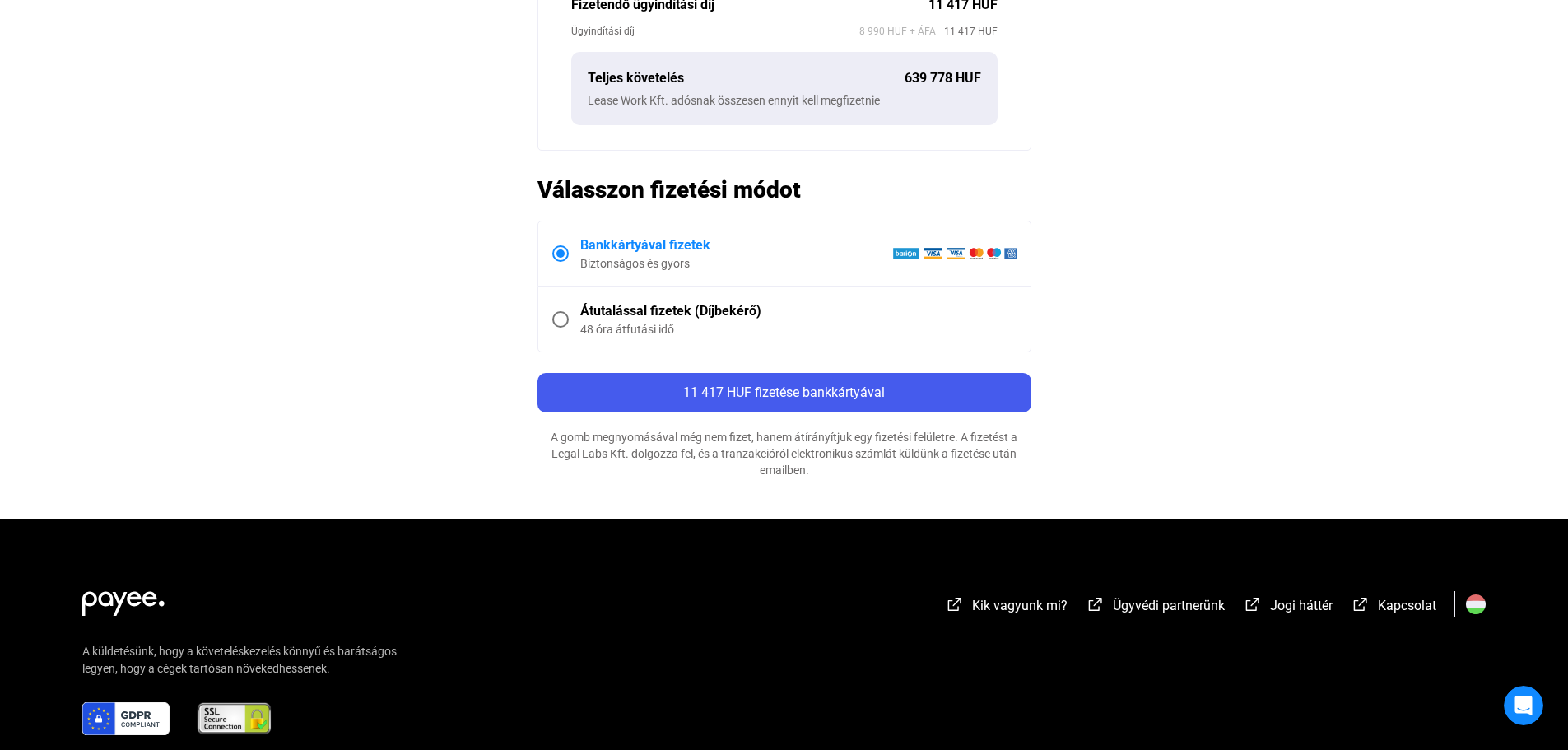
scroll to position [658, 0]
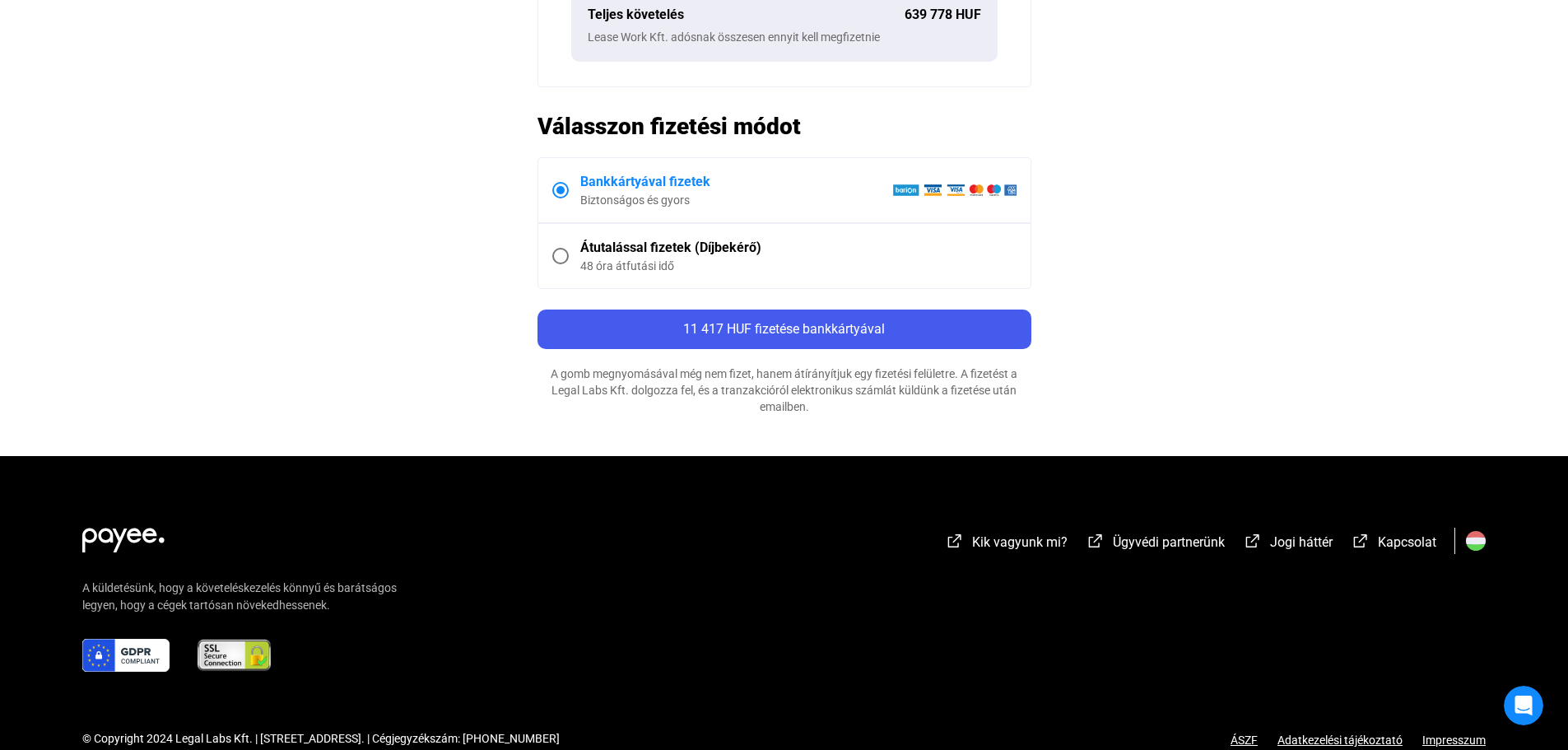
click at [564, 255] on span at bounding box center [561, 256] width 17 height 17
click at [566, 180] on label "Bankkártyával fizetek Biztonságos és gyors" at bounding box center [784, 190] width 492 height 64
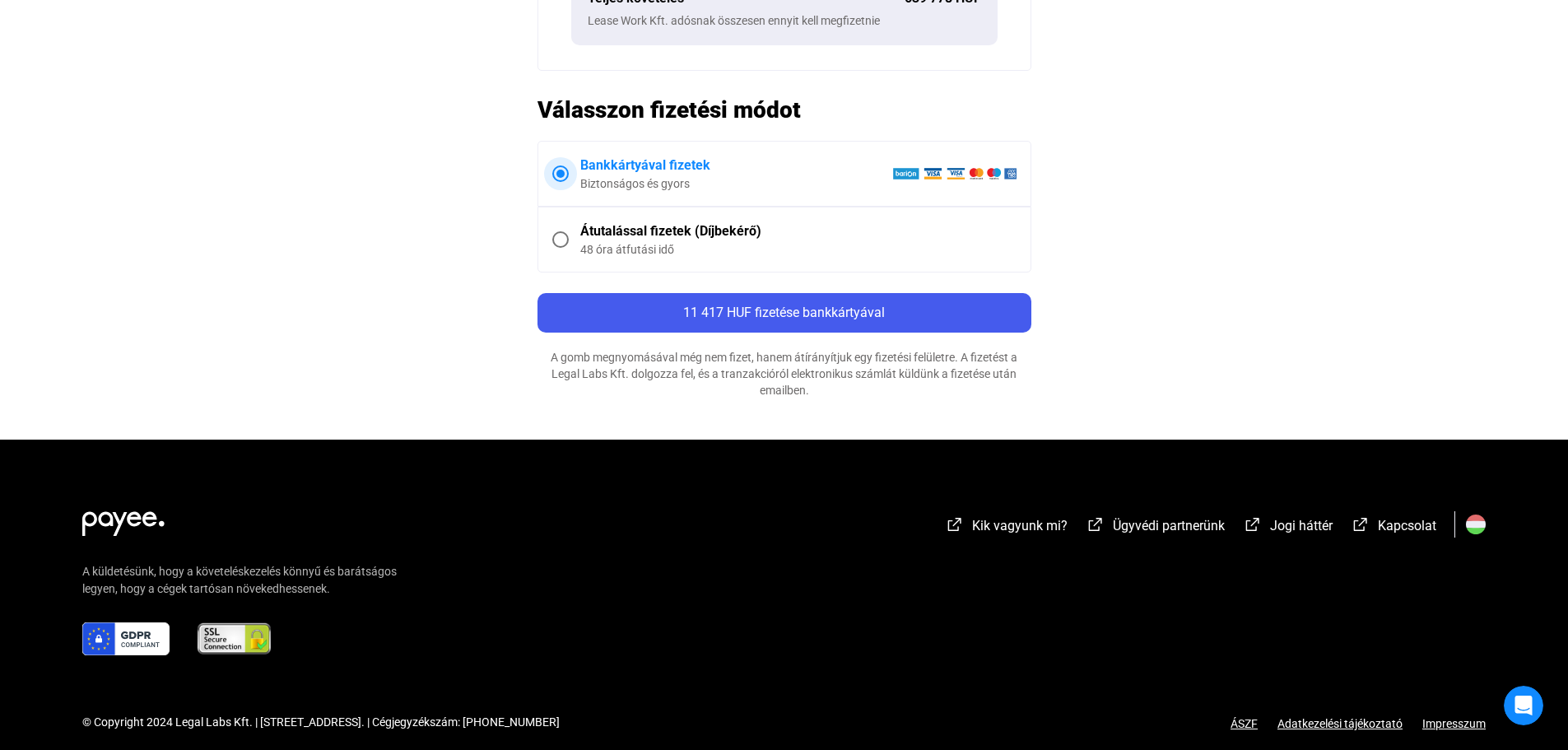
scroll to position [690, 0]
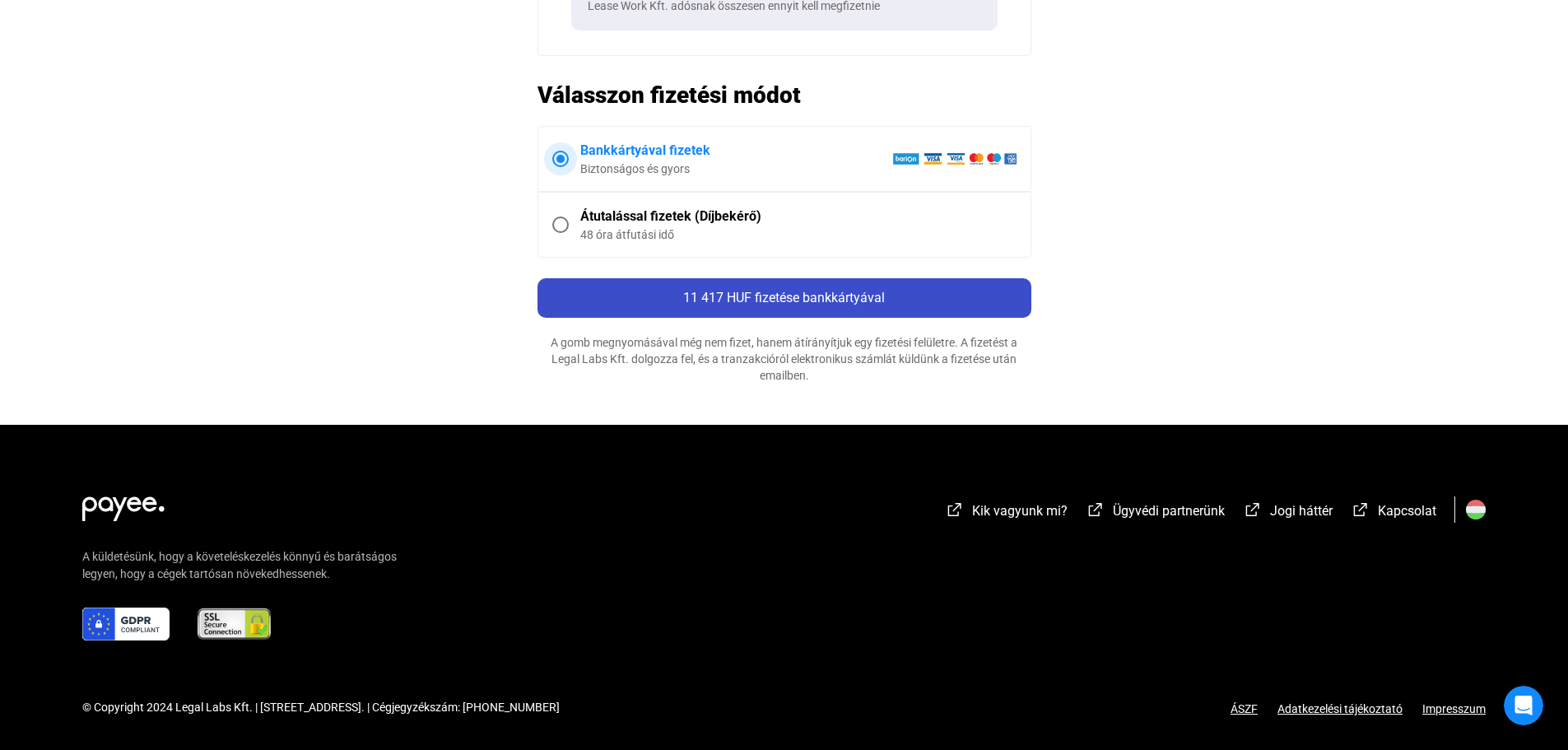
click at [813, 301] on span "11 417 HUF fizetése bankkártyával" at bounding box center [784, 297] width 202 height 16
